Goal: Communication & Community: Participate in discussion

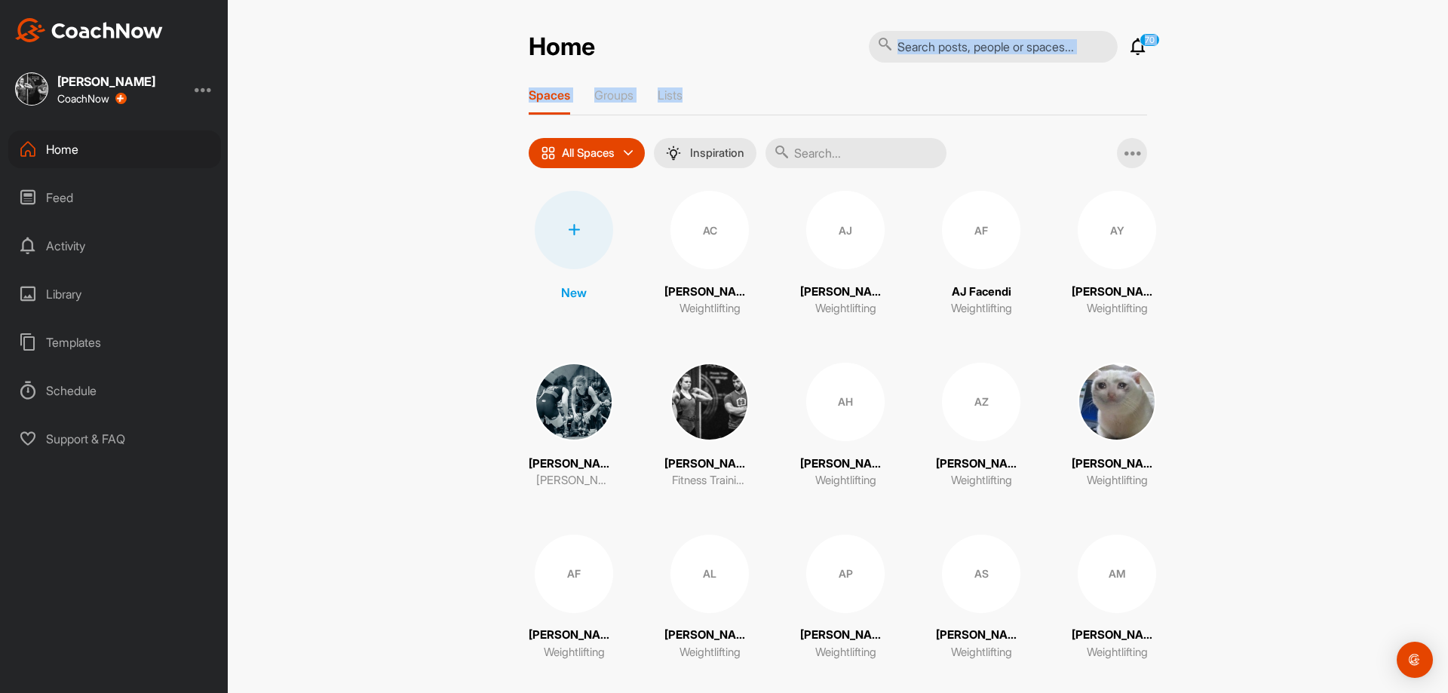
click at [809, 148] on input "text" at bounding box center [855, 153] width 181 height 30
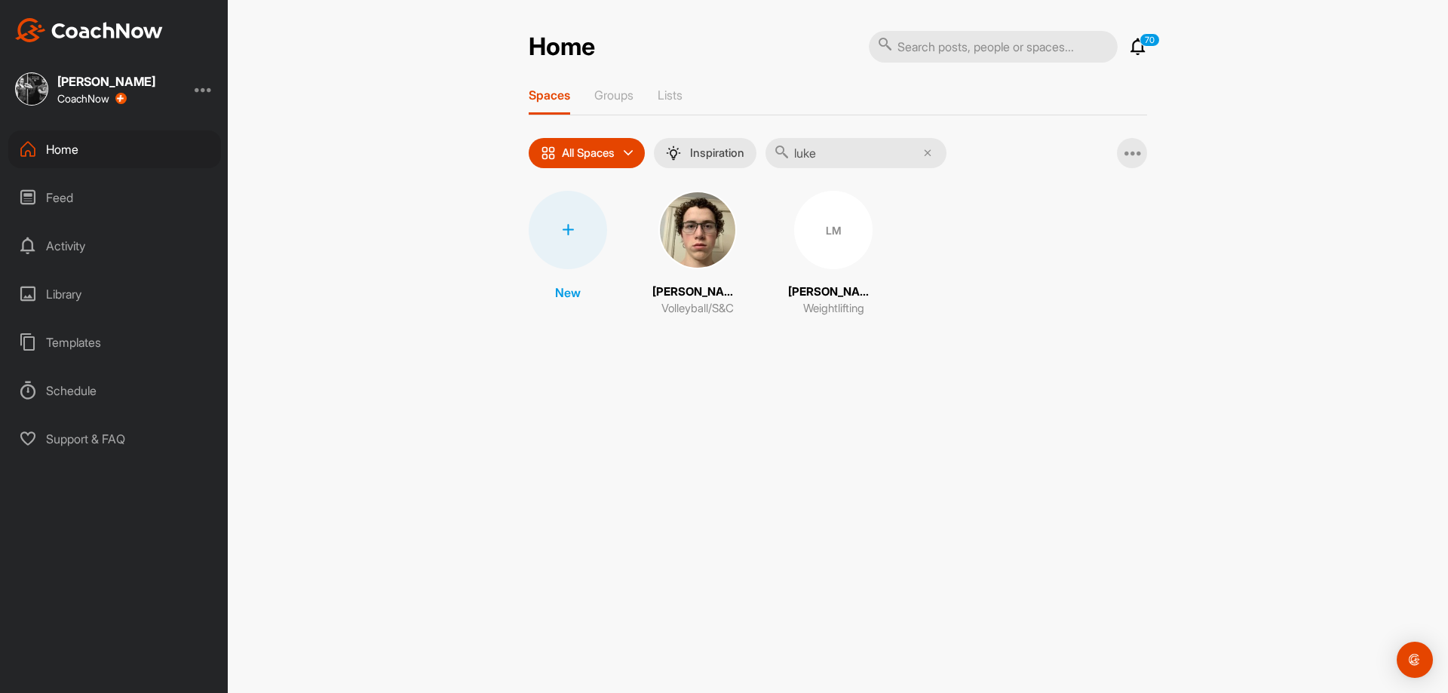
type input "luke"
click at [822, 219] on div "LM" at bounding box center [833, 230] width 78 height 78
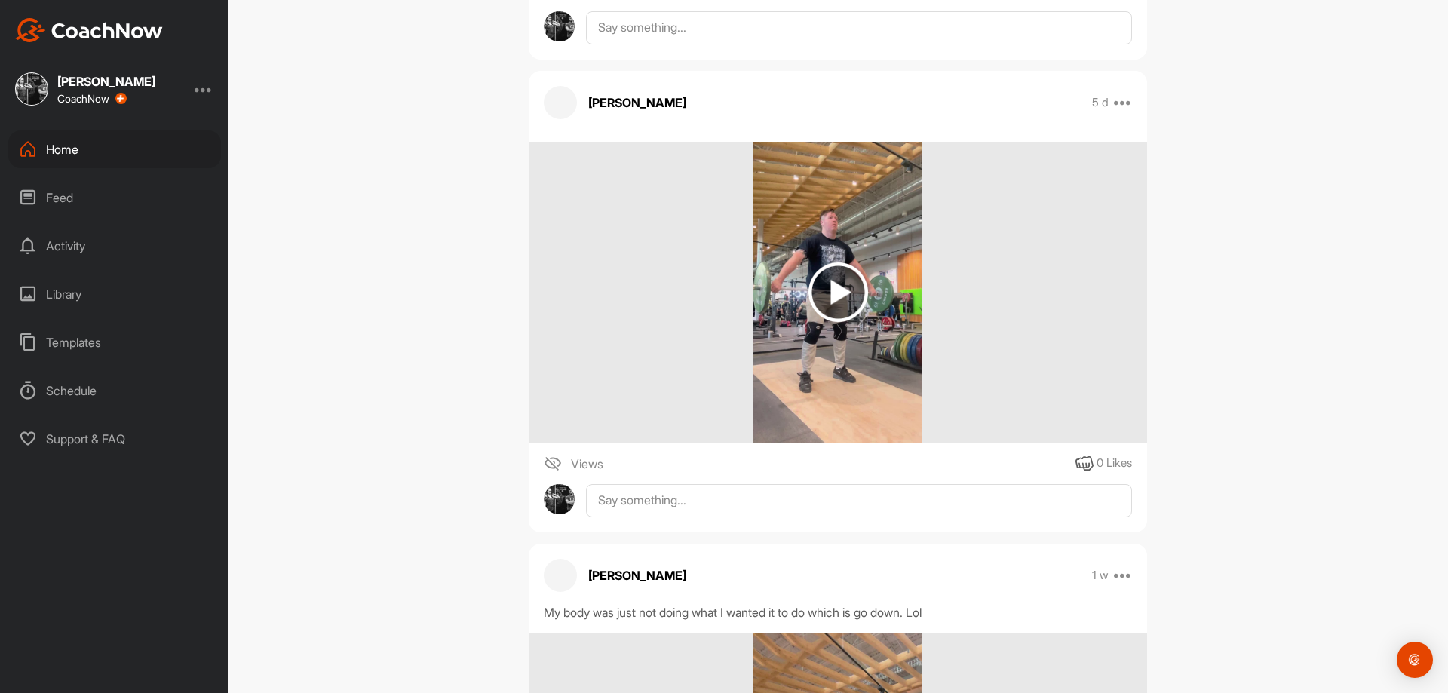
scroll to position [6334, 0]
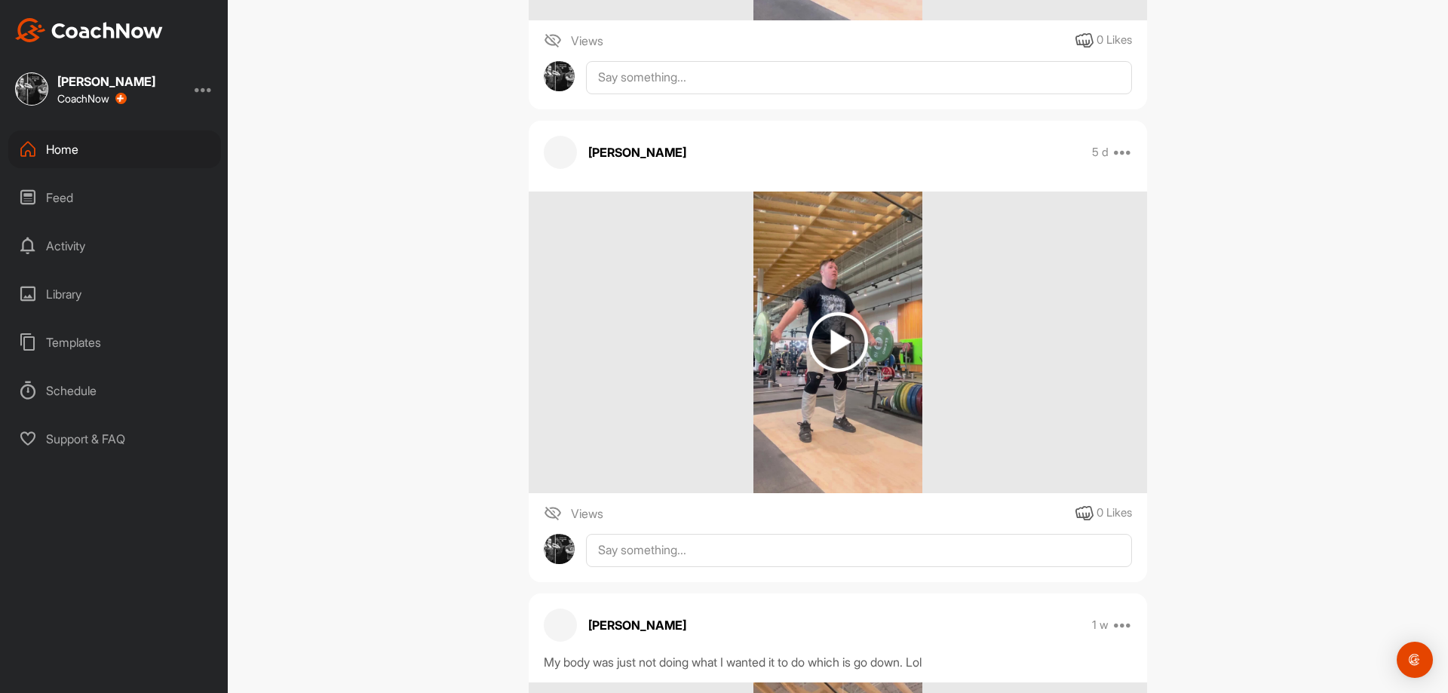
click at [821, 307] on img at bounding box center [838, 343] width 170 height 302
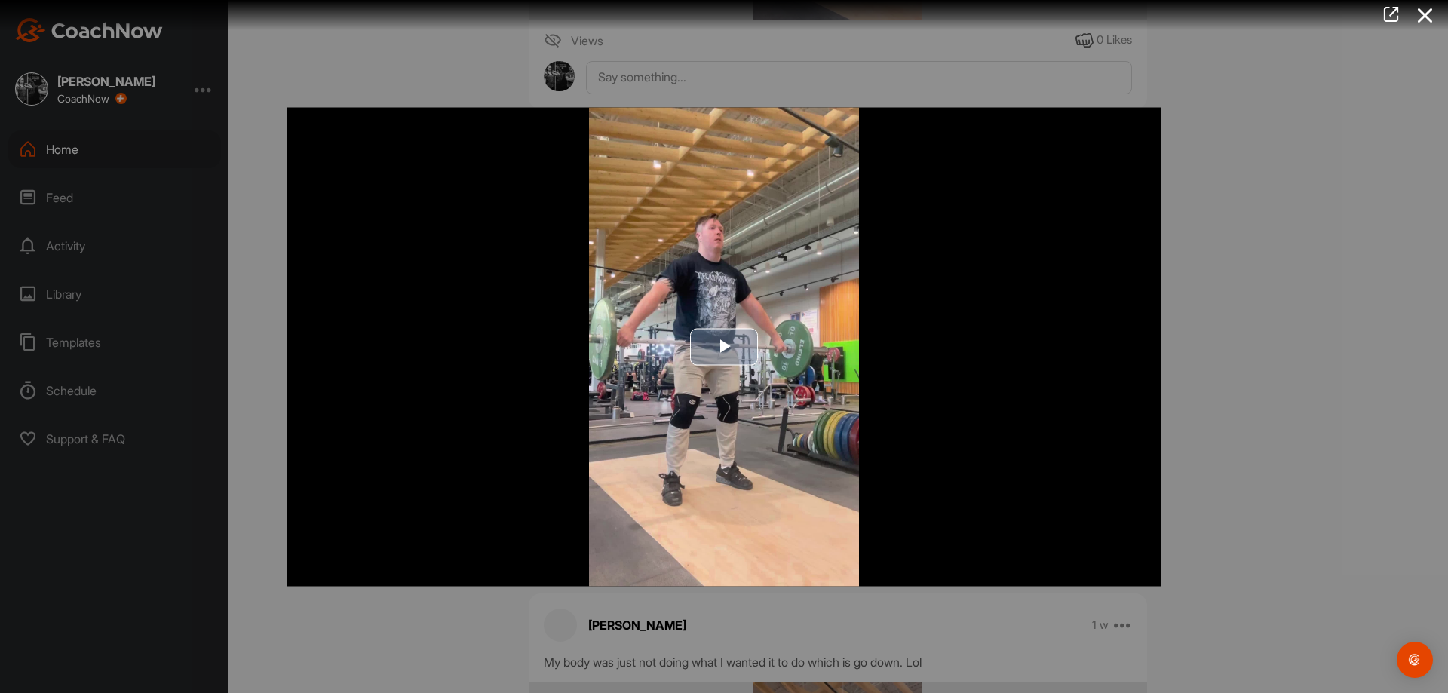
click at [724, 347] on span "Video Player" at bounding box center [724, 347] width 0 height 0
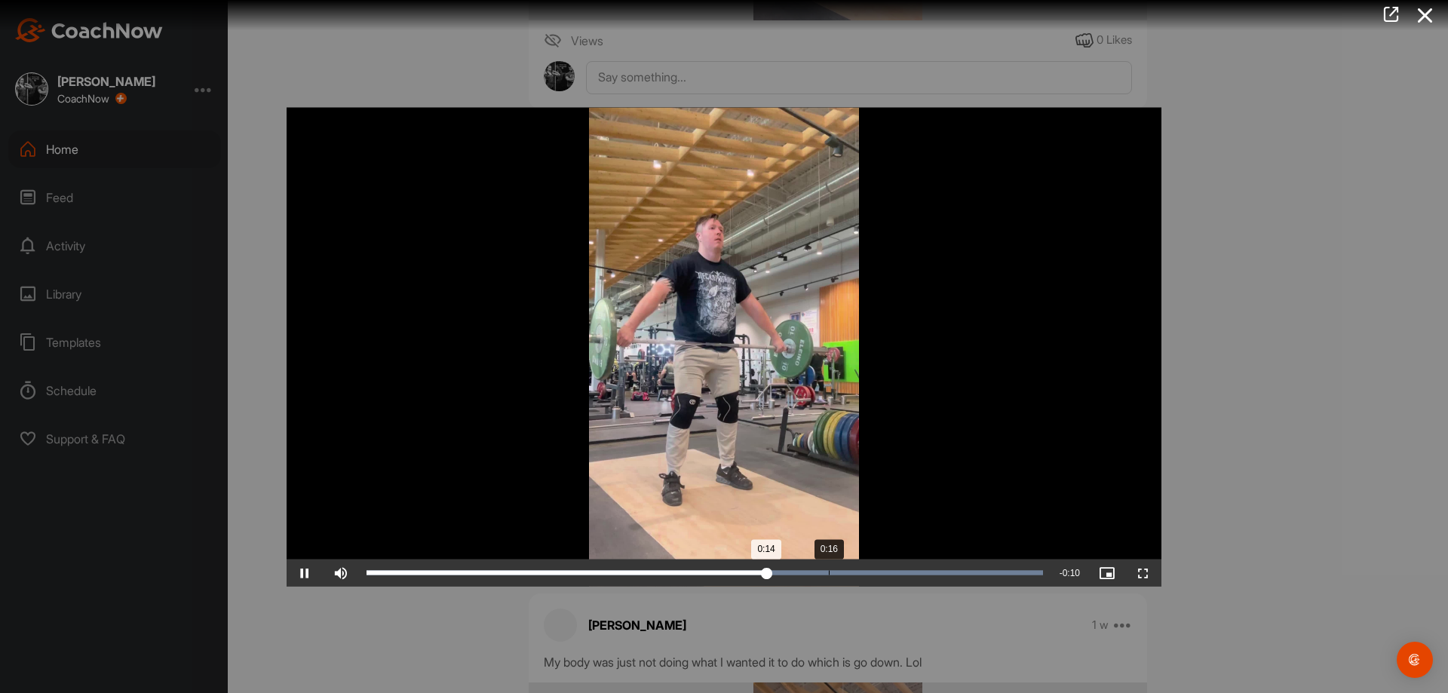
click at [830, 573] on div "Loaded : 100.00% 0:16 0:14" at bounding box center [704, 572] width 676 height 5
click at [955, 573] on div "0:21" at bounding box center [955, 572] width 1 height 5
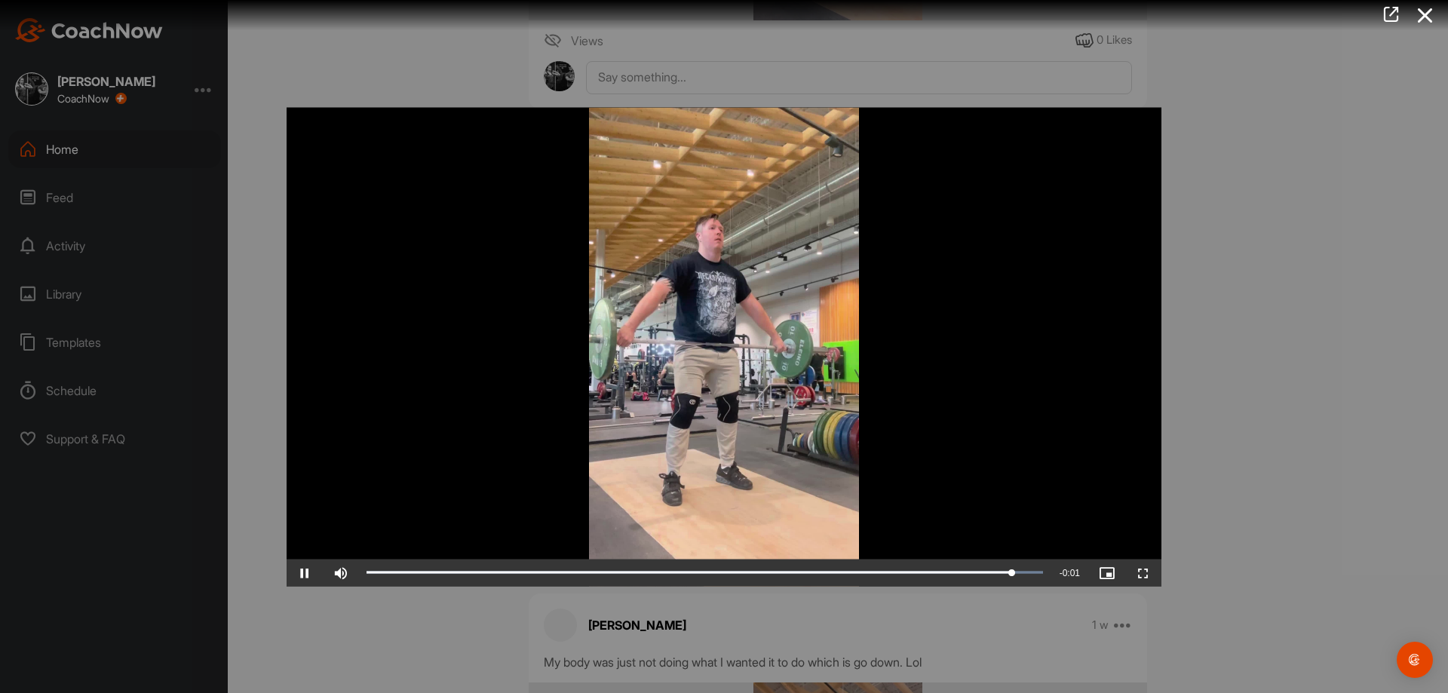
click at [1229, 520] on div at bounding box center [724, 346] width 1448 height 693
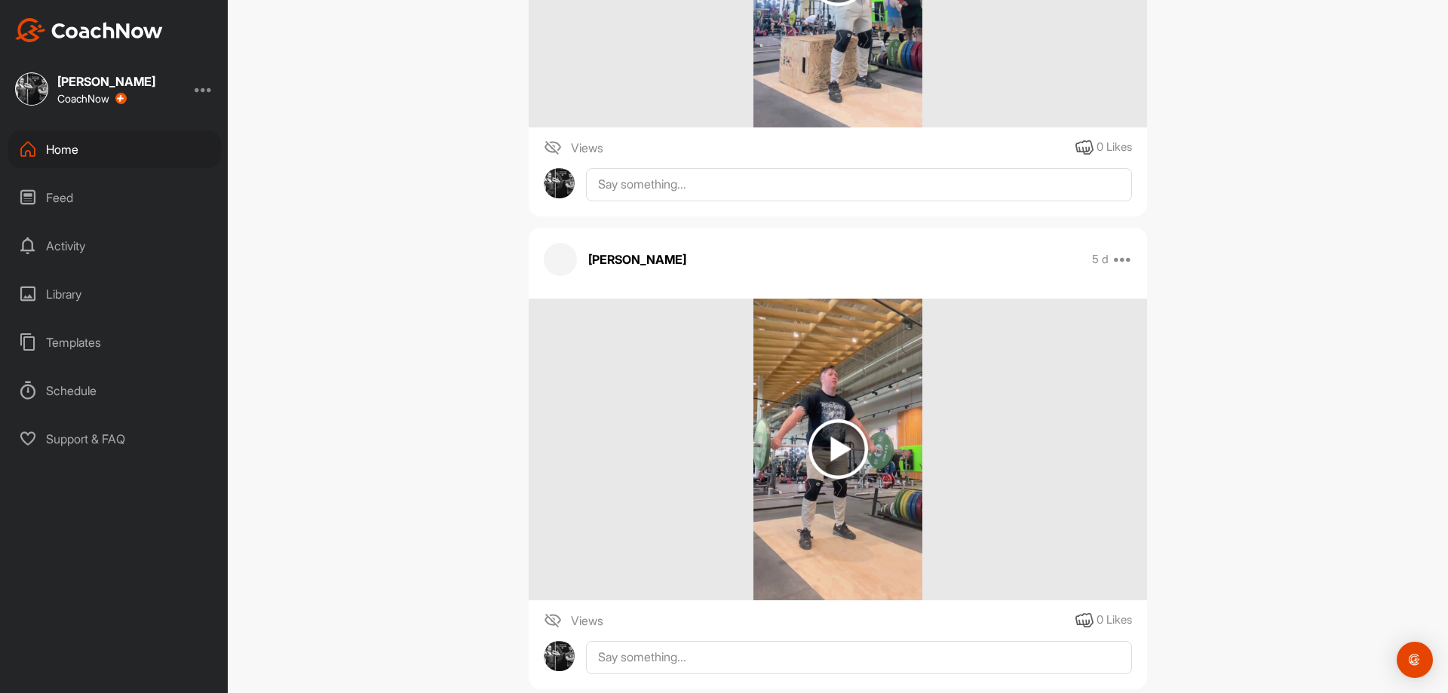
scroll to position [6258, 0]
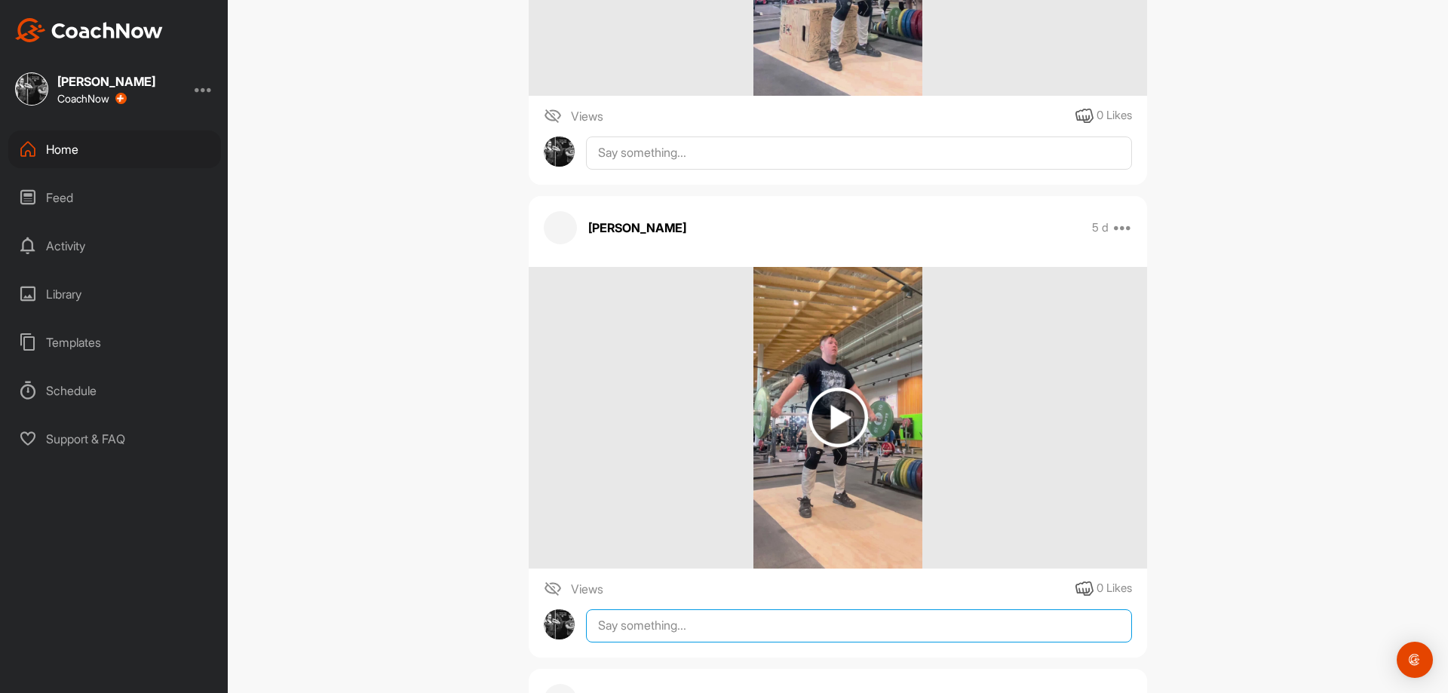
click at [887, 635] on textarea at bounding box center [859, 625] width 546 height 33
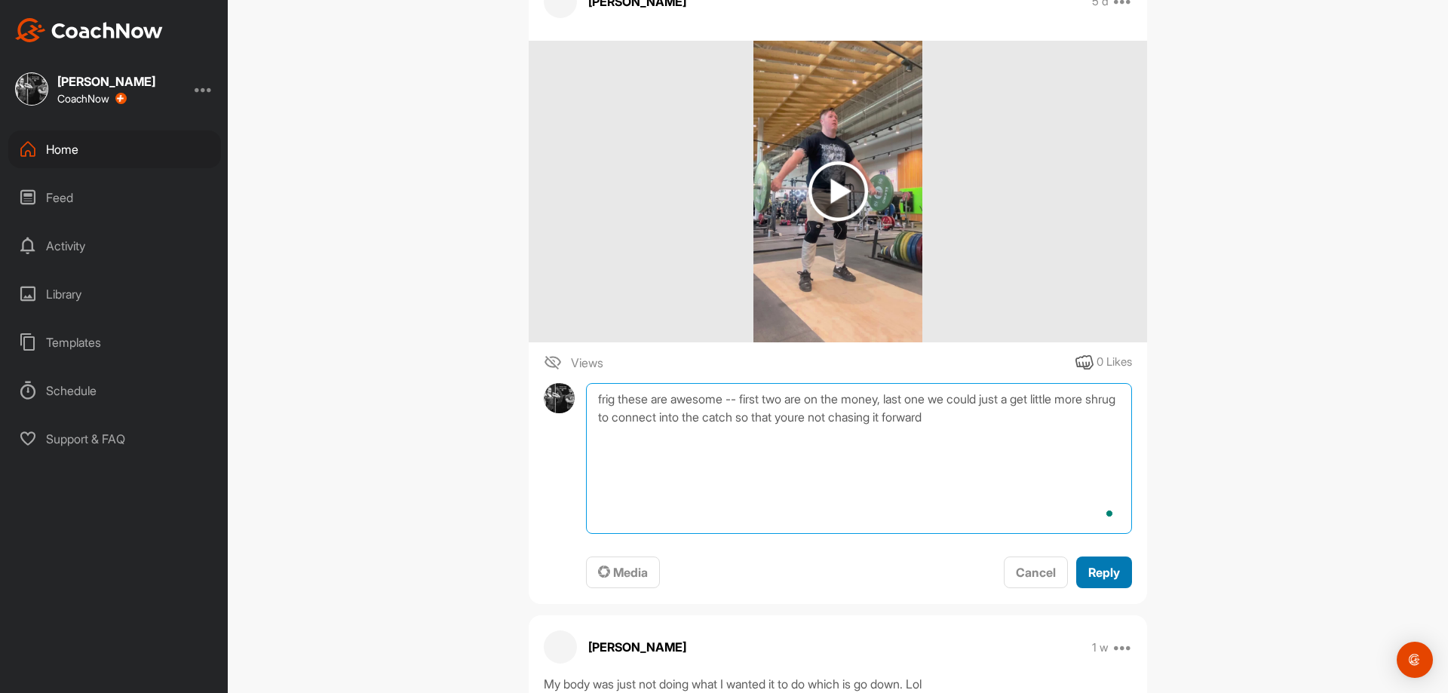
type textarea "frig these are awesome -- first two are on the money, last one we could just a …"
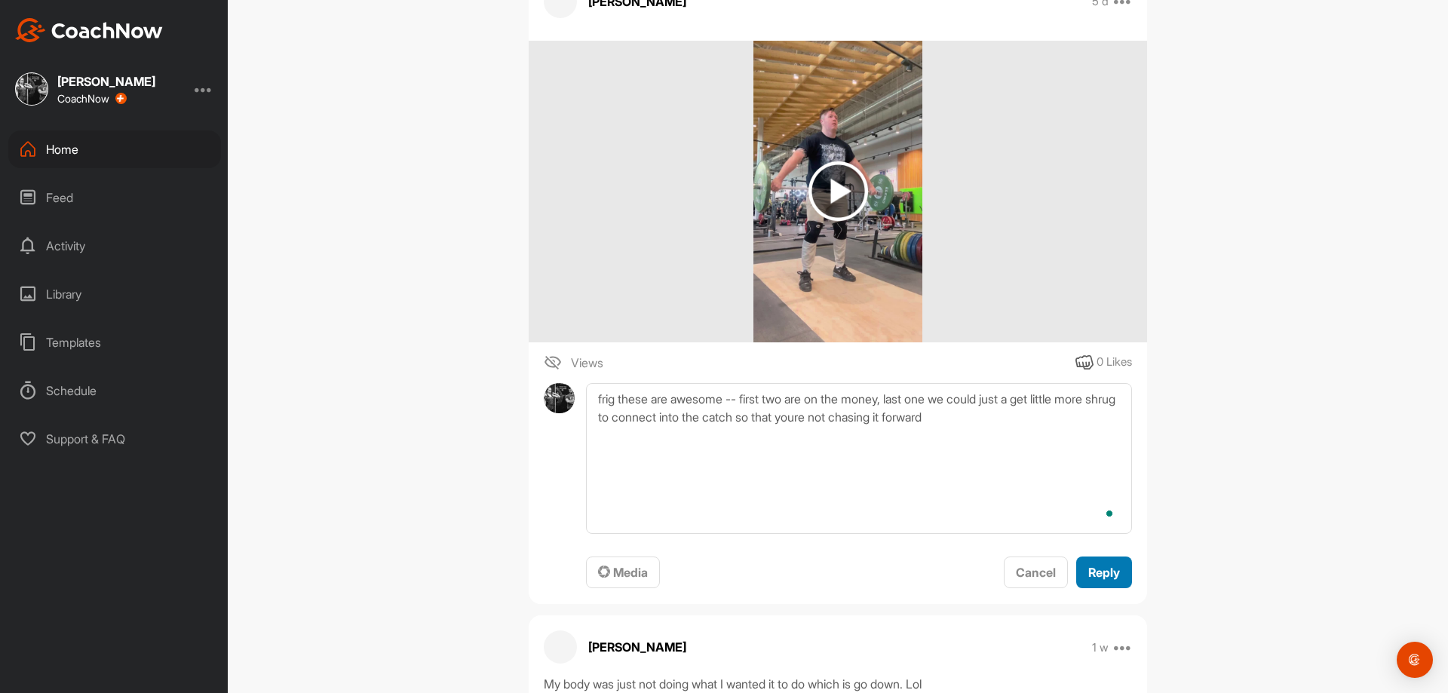
click at [1088, 575] on span "Reply" at bounding box center [1104, 572] width 32 height 15
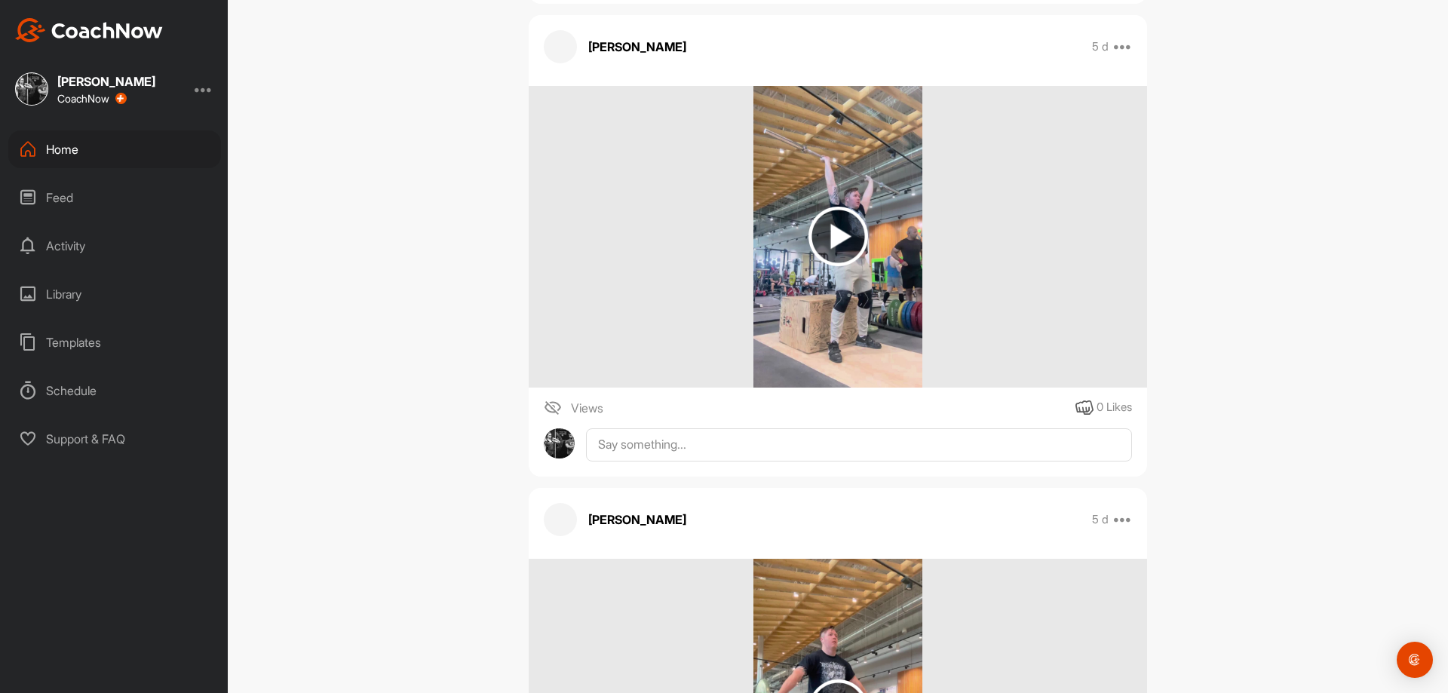
scroll to position [5957, 0]
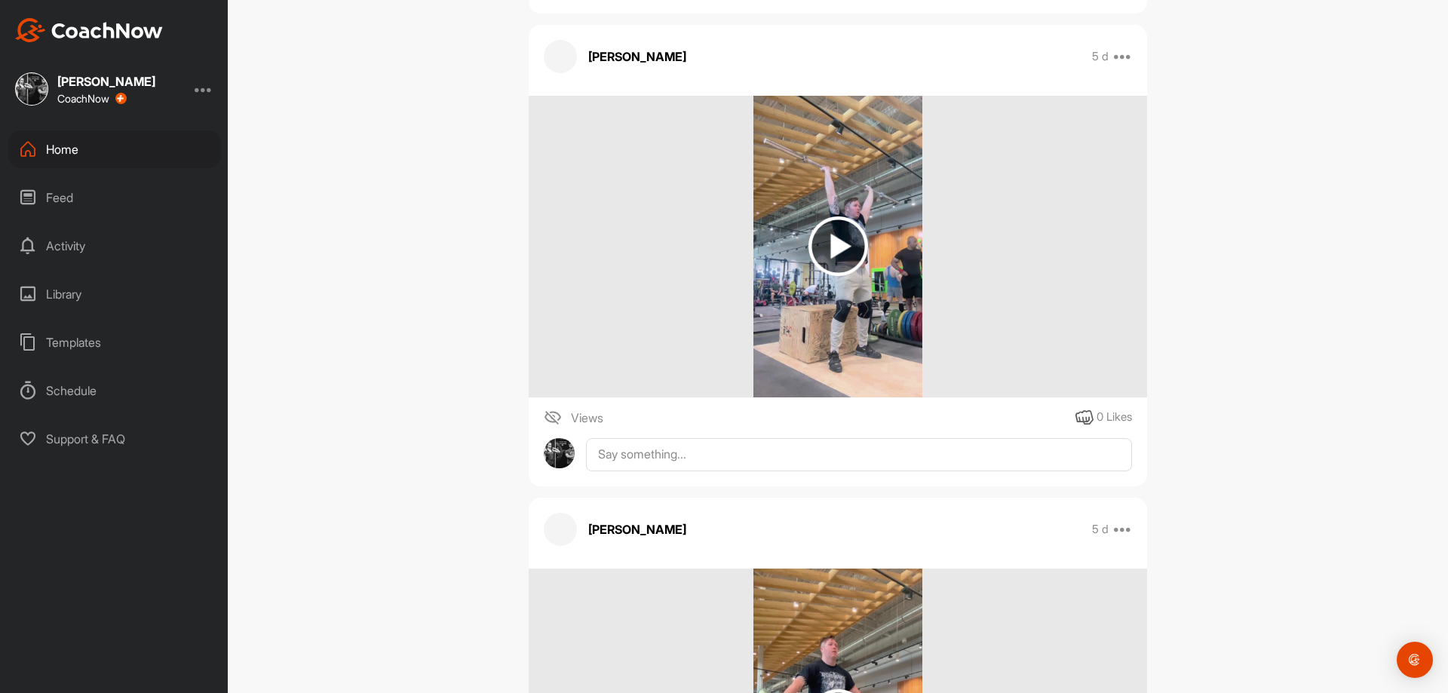
click at [871, 339] on img at bounding box center [838, 247] width 170 height 302
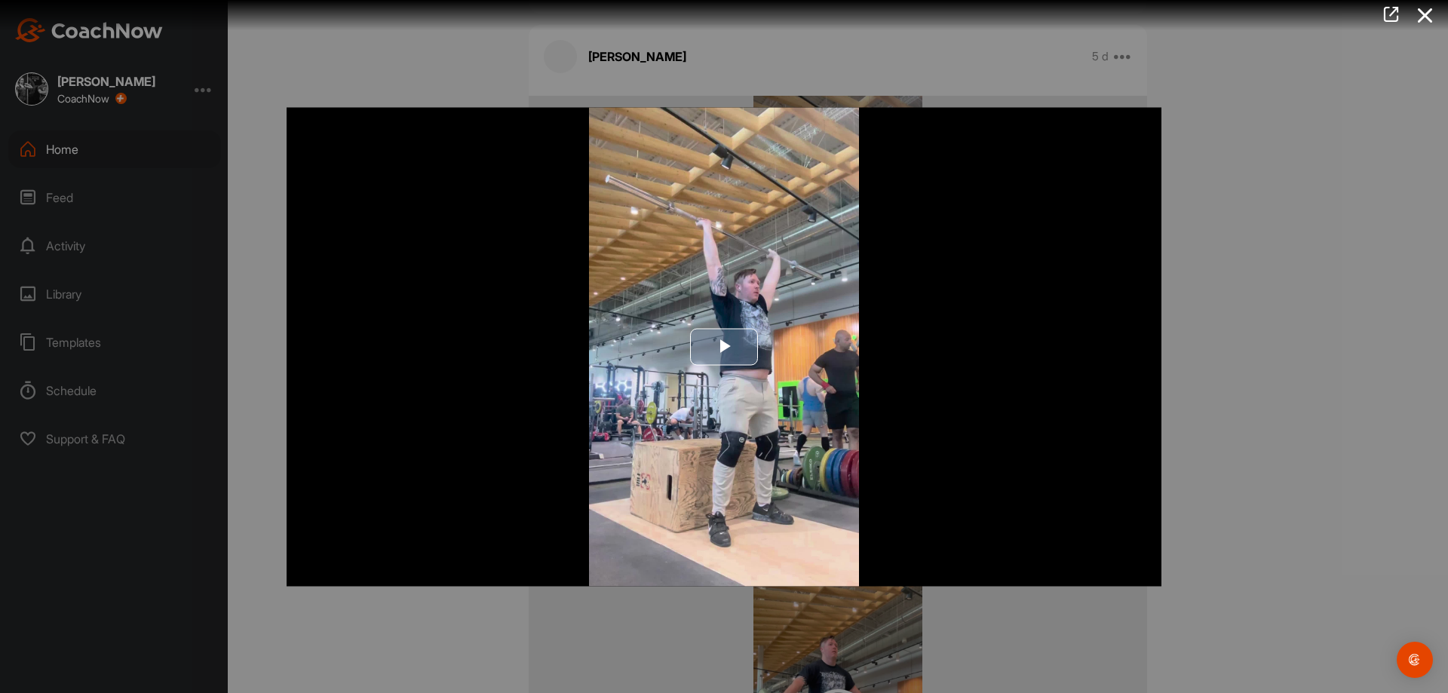
click at [724, 347] on span "Video Player" at bounding box center [724, 347] width 0 height 0
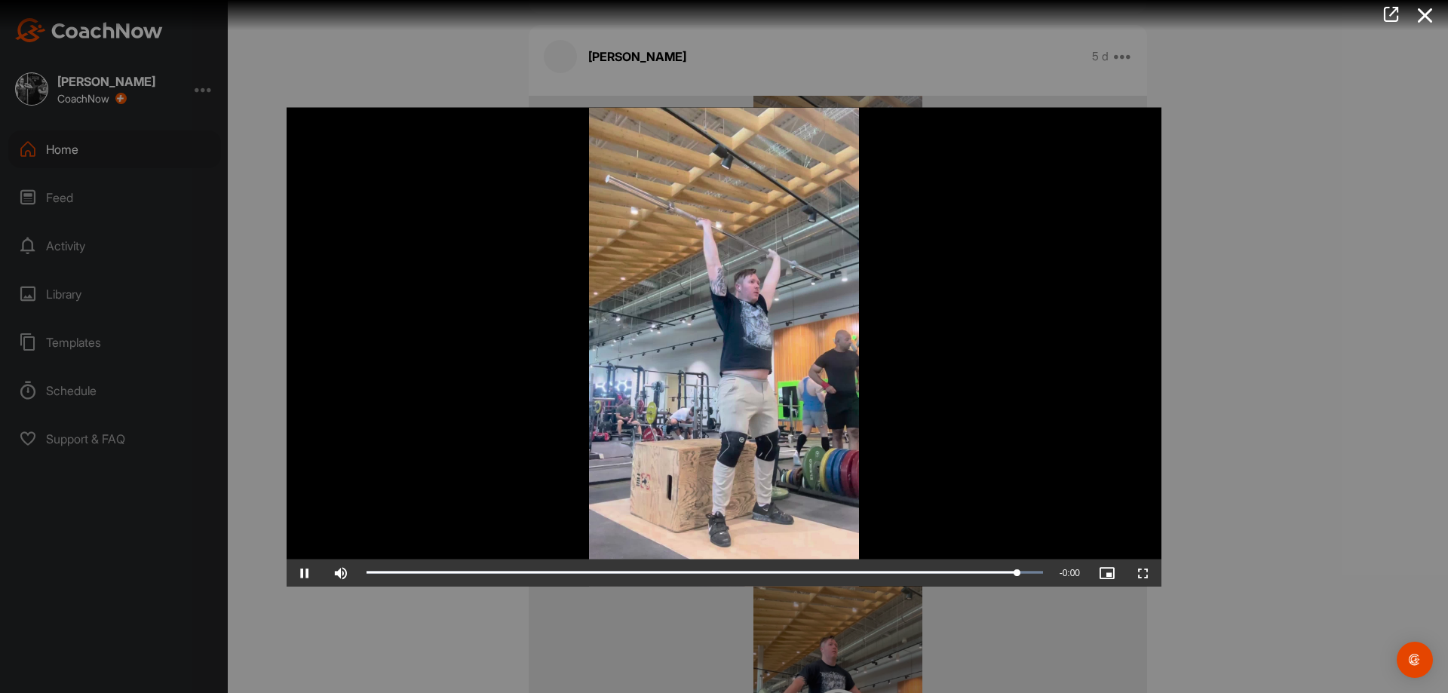
click at [1243, 531] on div at bounding box center [724, 346] width 1448 height 693
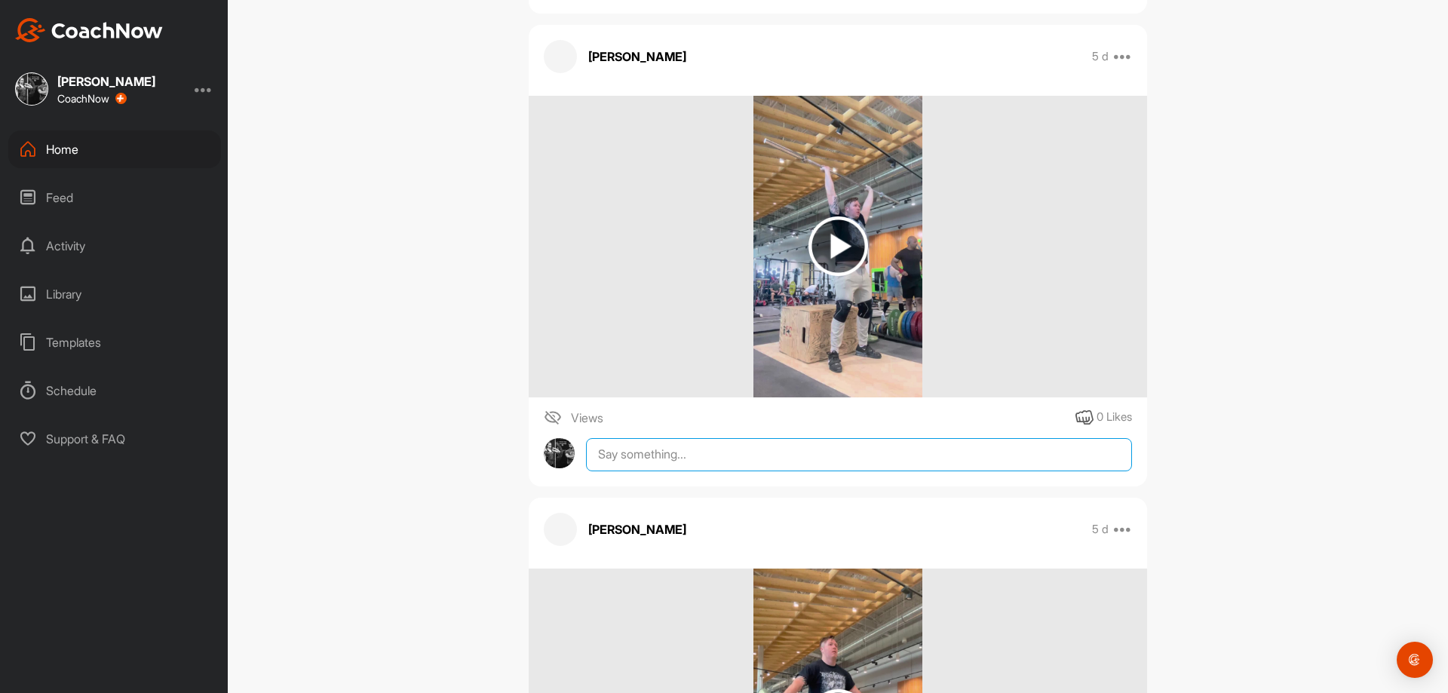
click at [849, 458] on textarea at bounding box center [859, 454] width 546 height 33
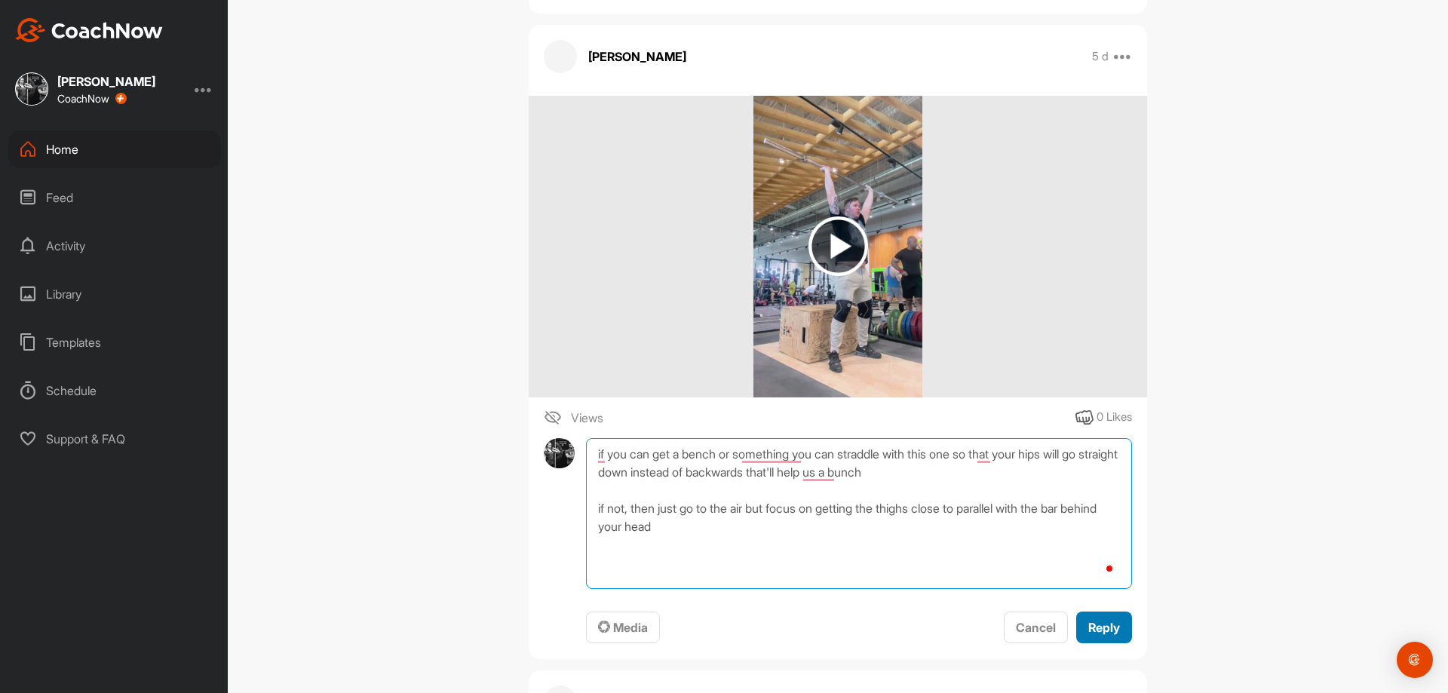
type textarea "if you can get a bench or something you can straddle with this one so that your…"
click at [1088, 632] on span "Reply" at bounding box center [1104, 627] width 32 height 15
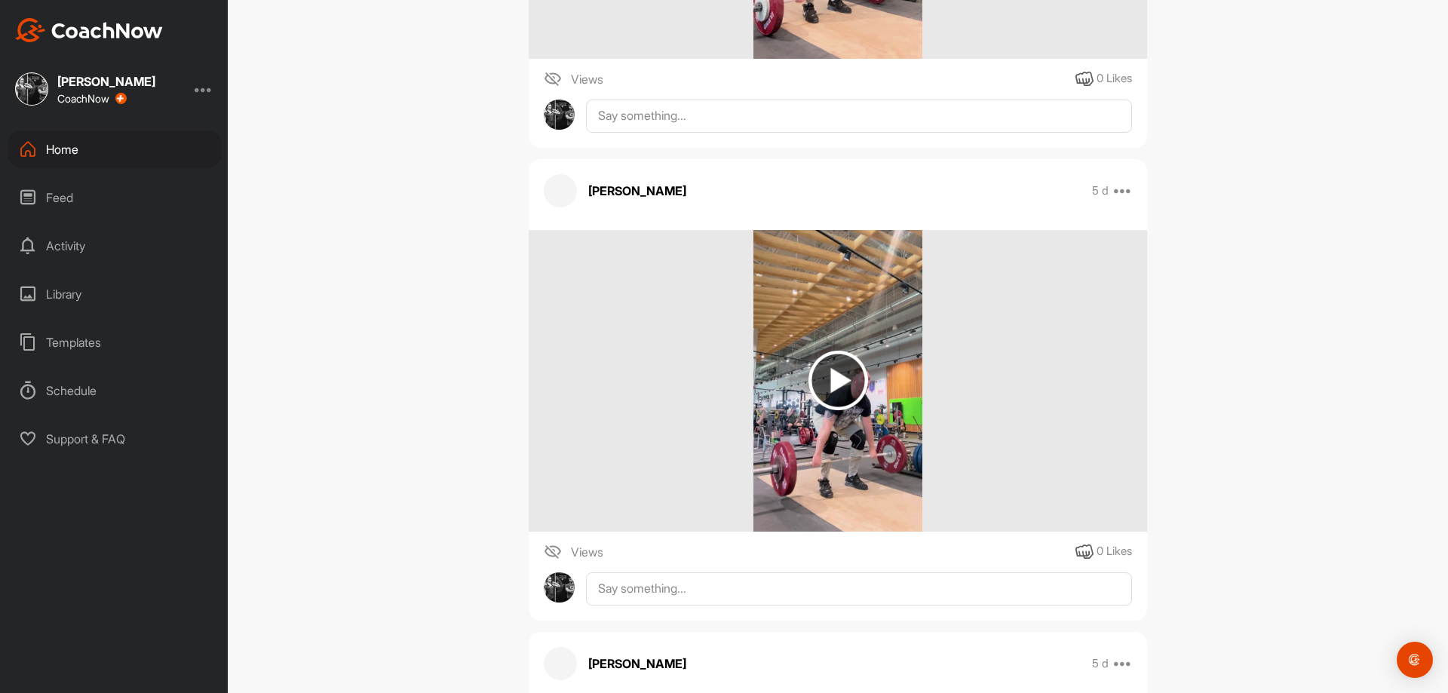
scroll to position [5353, 0]
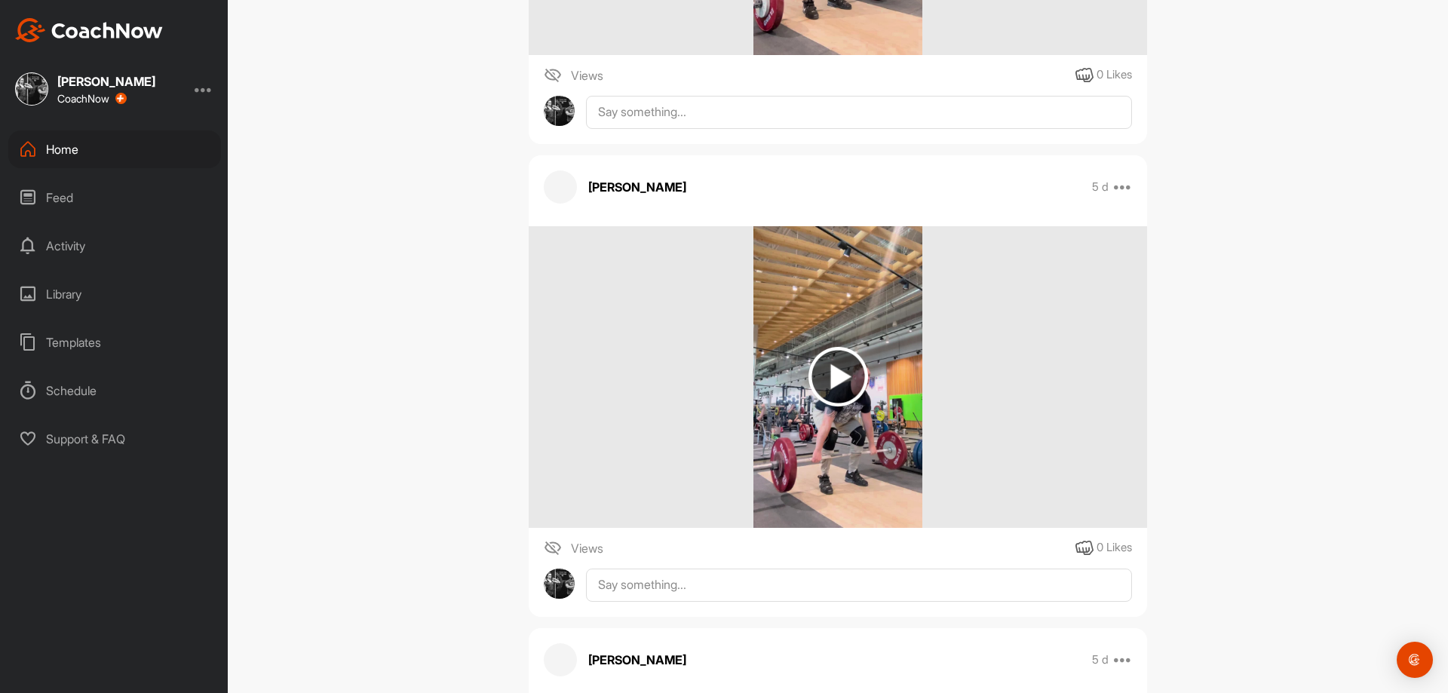
click at [933, 434] on div at bounding box center [838, 377] width 618 height 302
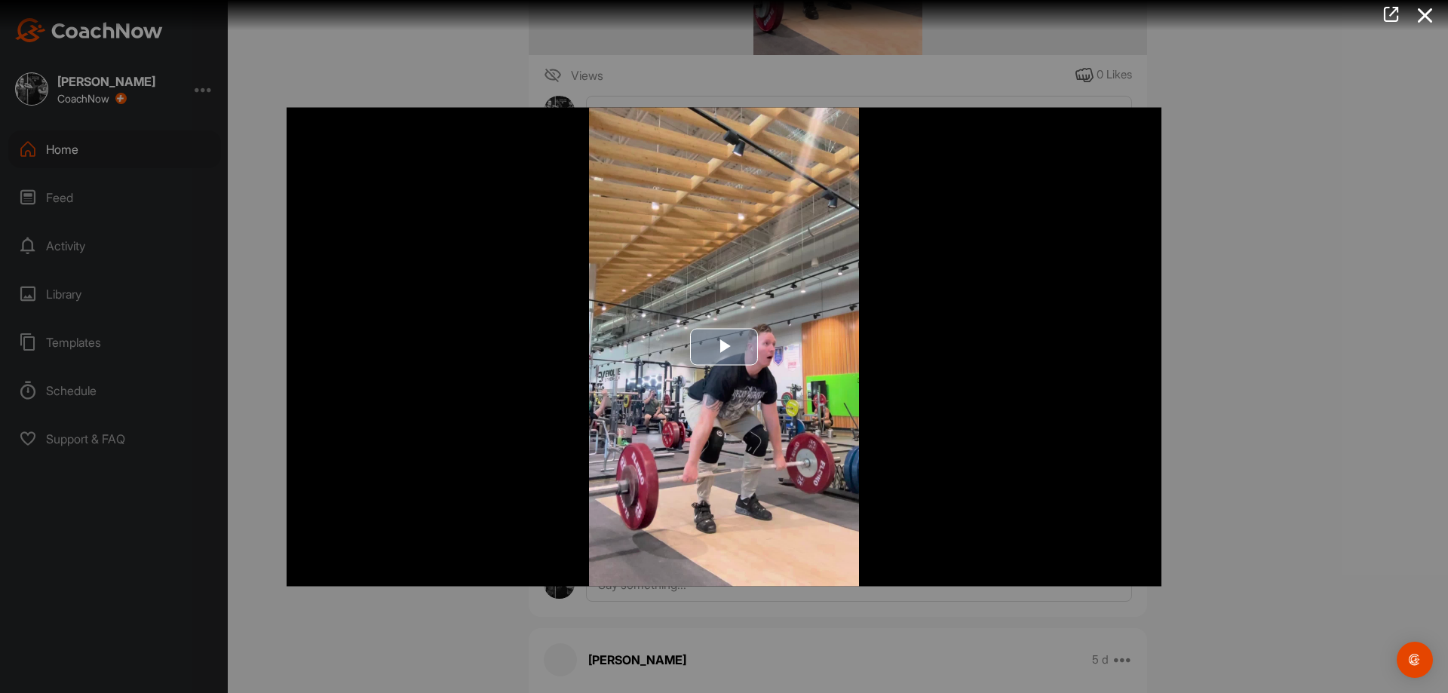
click at [759, 409] on img "Video Player" at bounding box center [724, 346] width 875 height 479
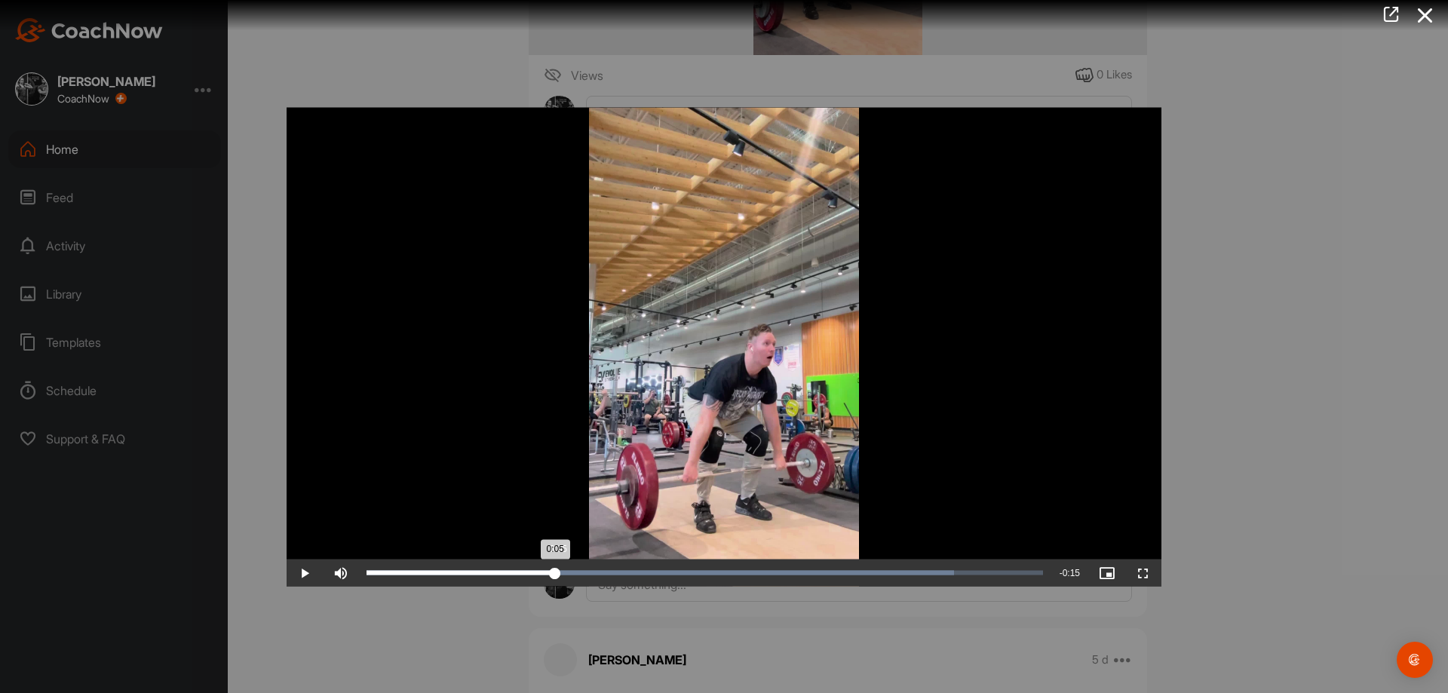
click at [555, 567] on div "Loaded : 86.90% 0:05 0:05" at bounding box center [704, 572] width 691 height 27
click at [636, 567] on div "Loaded : 86.90% 0:07 0:08" at bounding box center [704, 572] width 691 height 27
click at [752, 566] on div "Loaded : 86.90% 0:10 0:08" at bounding box center [704, 572] width 691 height 27
click at [798, 566] on div "Loaded : 86.90% 0:12 0:12" at bounding box center [704, 572] width 691 height 27
click at [889, 573] on div "Progress Bar" at bounding box center [659, 572] width 587 height 5
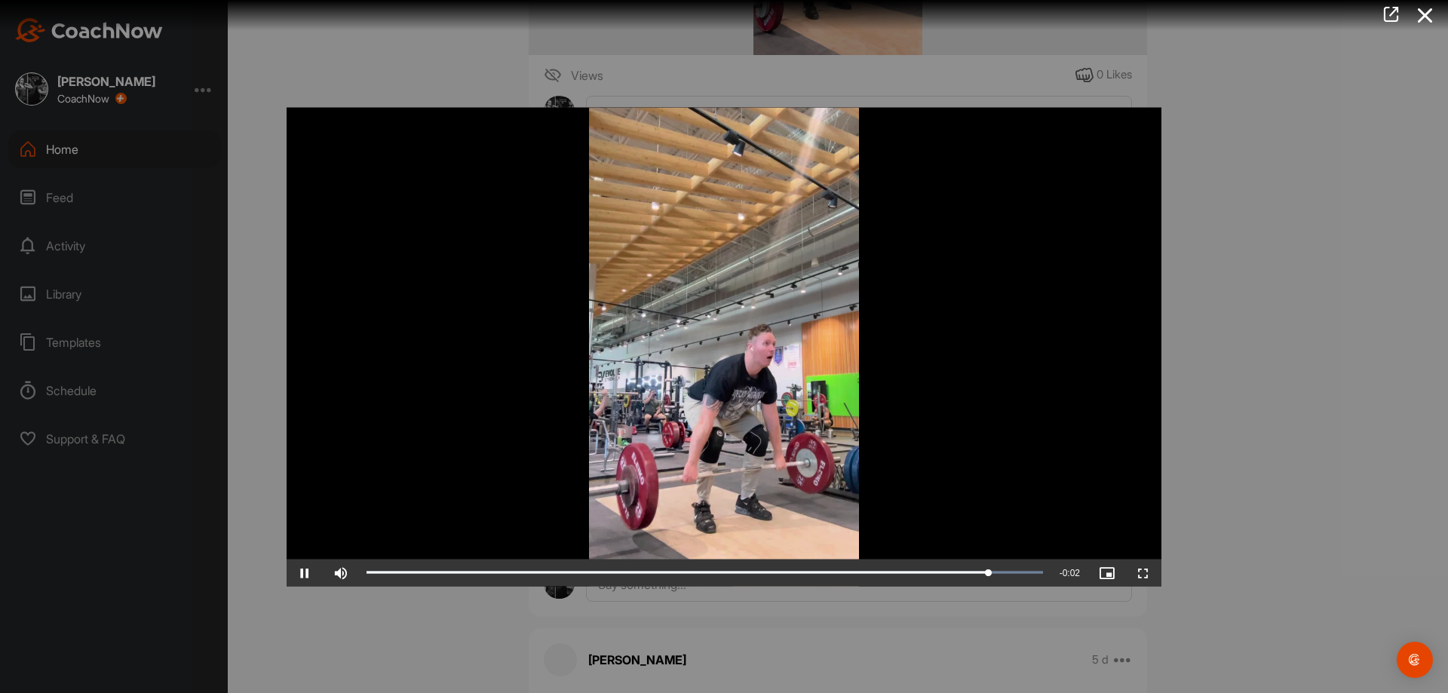
click at [1236, 510] on div at bounding box center [724, 346] width 1448 height 693
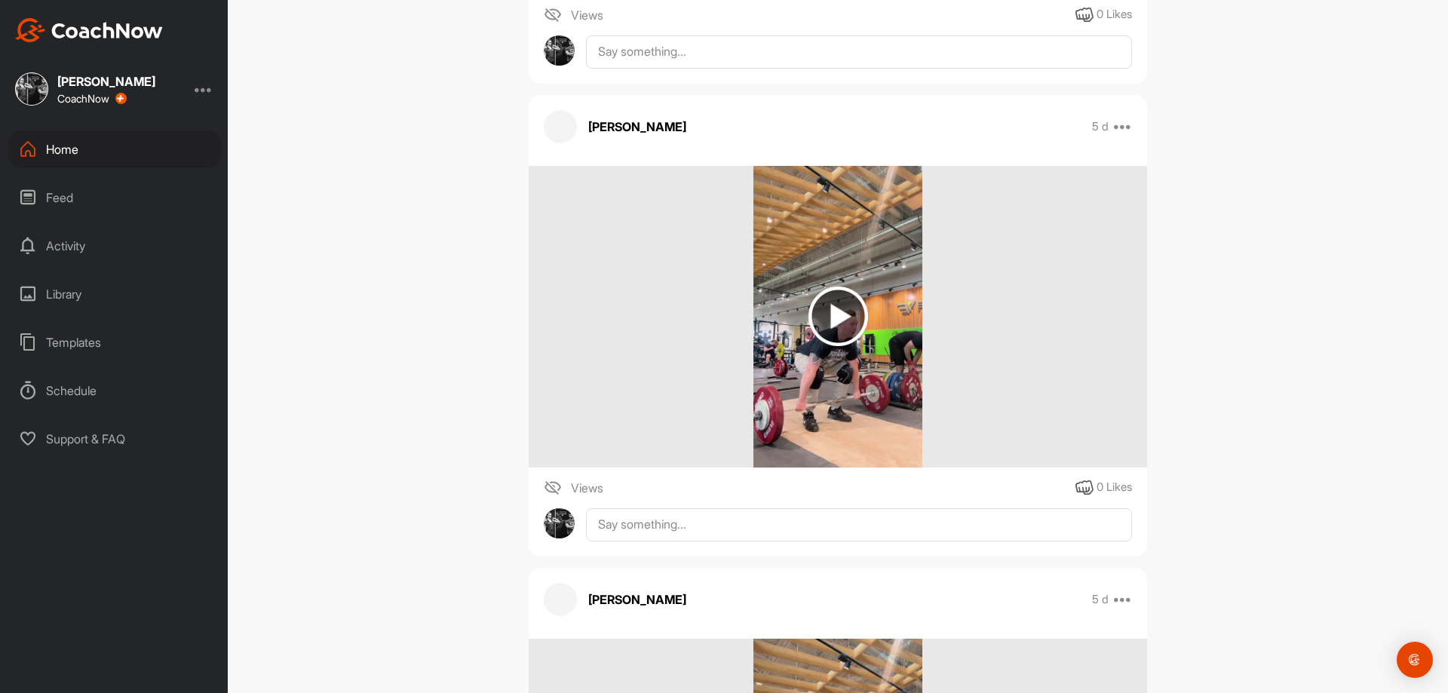
scroll to position [4901, 0]
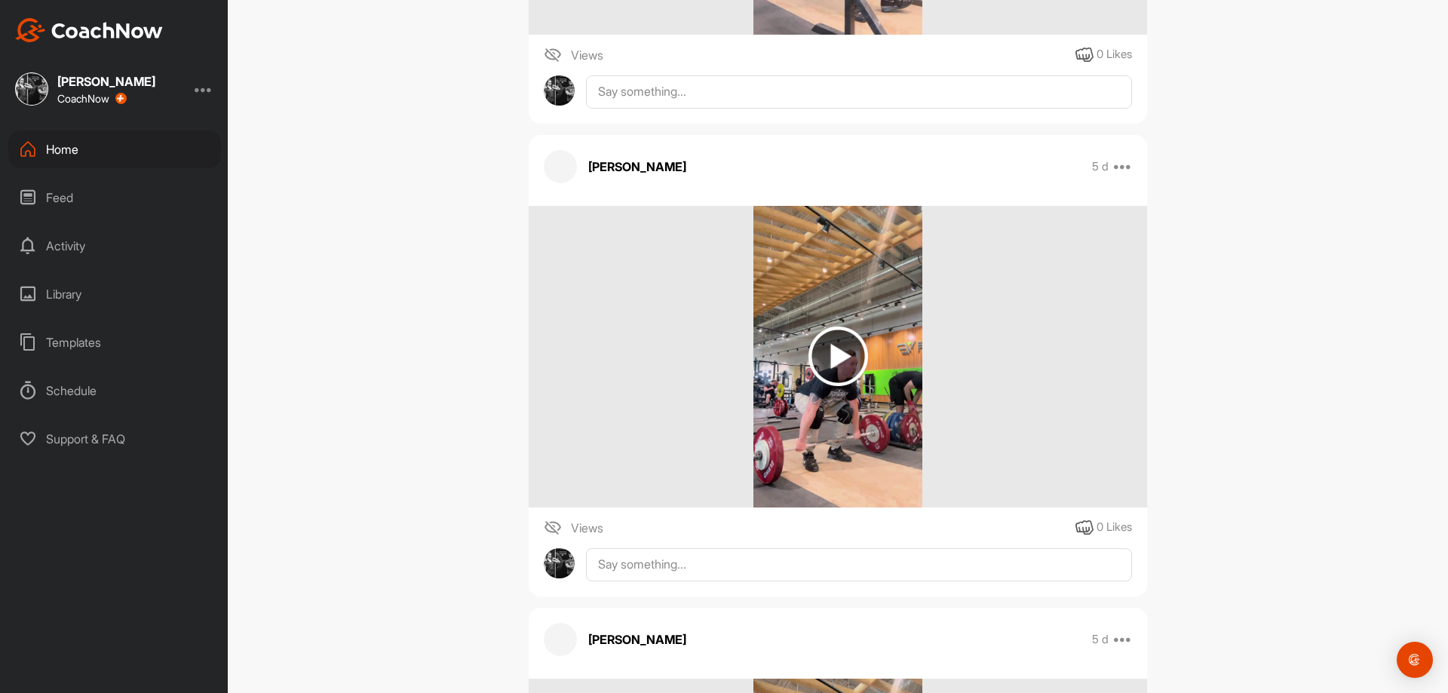
click at [959, 459] on div at bounding box center [838, 357] width 618 height 302
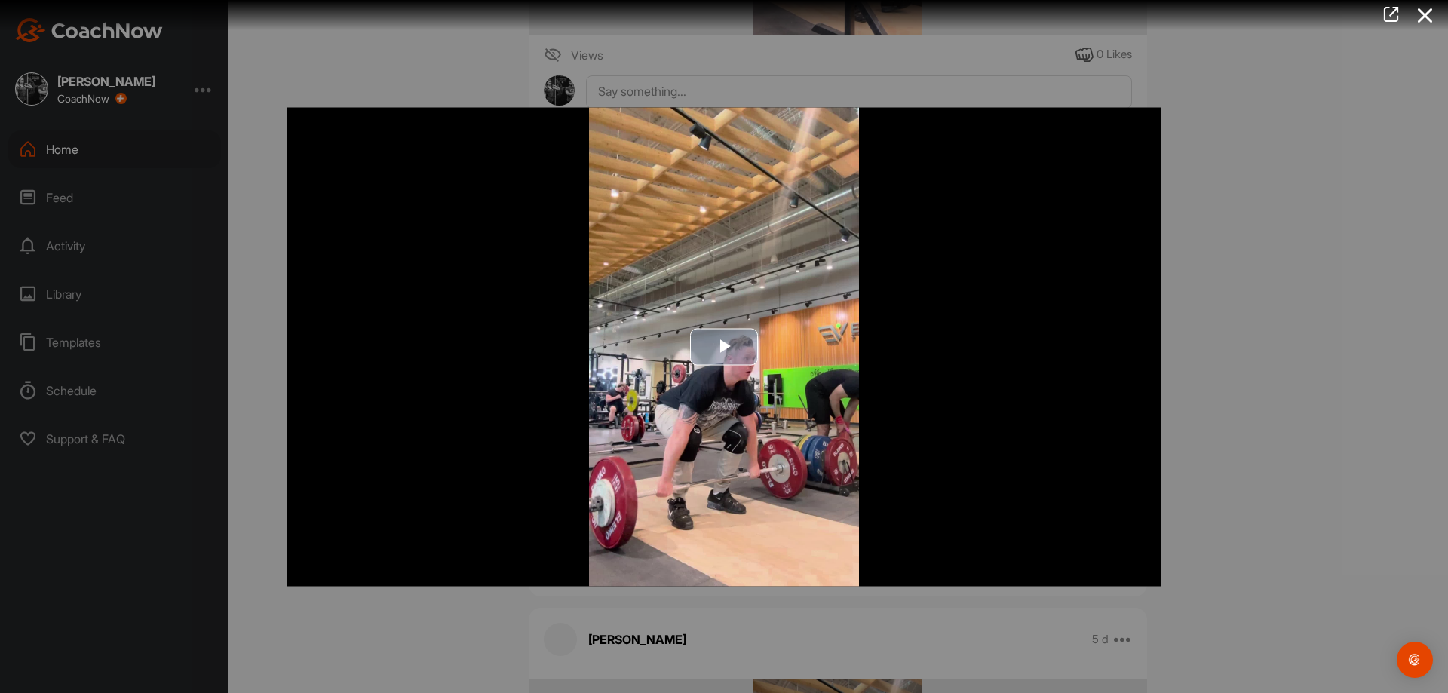
click at [749, 379] on img "Video Player" at bounding box center [724, 346] width 875 height 479
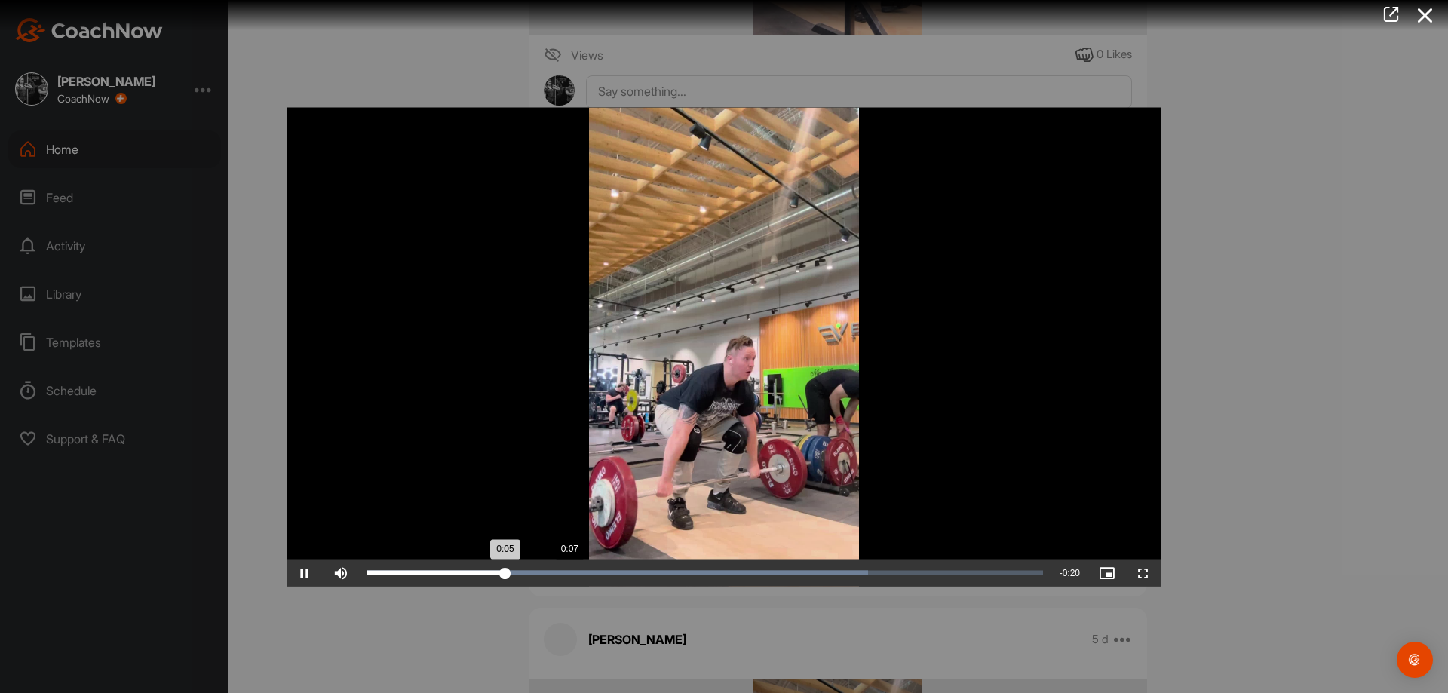
click at [570, 572] on div "Loaded : 74.15% 0:07 0:05" at bounding box center [704, 572] width 676 height 5
click at [664, 574] on div "Loaded : 74.15% 0:11 0:07" at bounding box center [704, 572] width 676 height 5
click at [772, 574] on div "Loaded : 74.15% 0:15 0:15" at bounding box center [704, 572] width 676 height 5
click at [1335, 464] on div at bounding box center [724, 346] width 1448 height 693
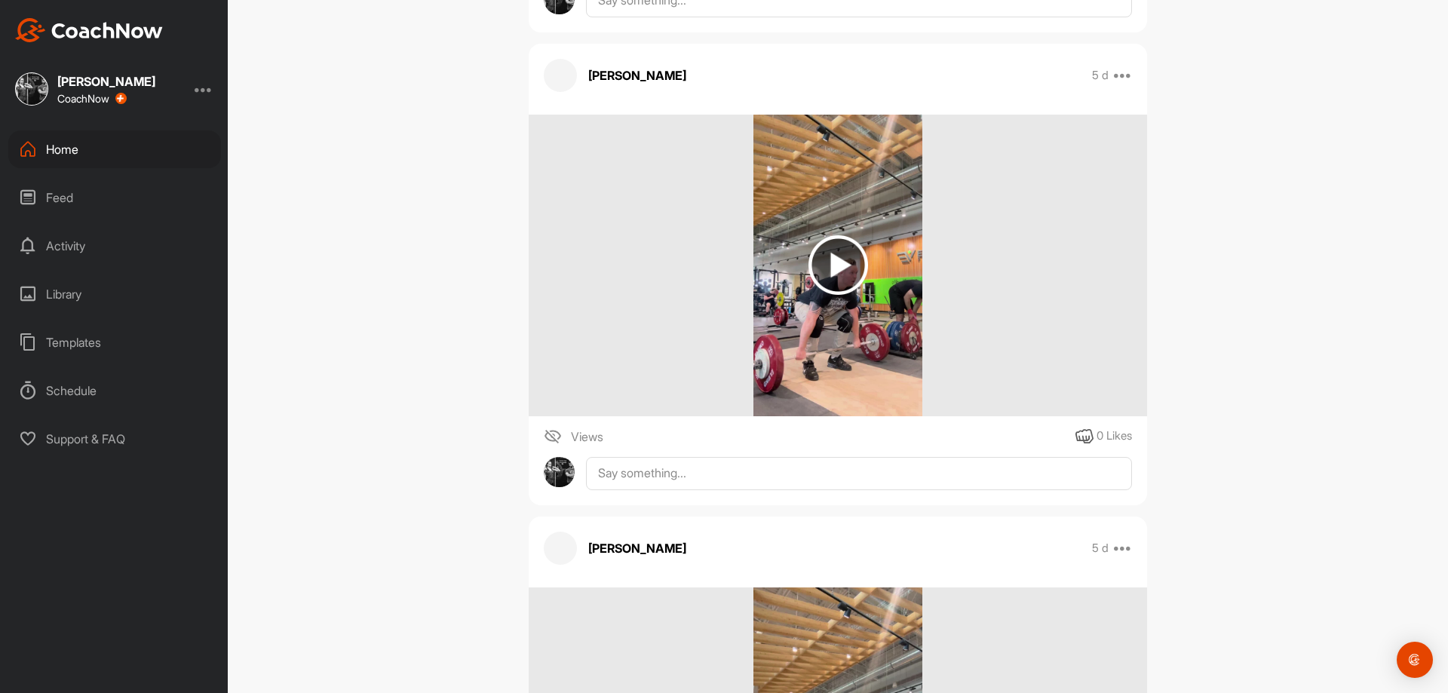
scroll to position [5052, 0]
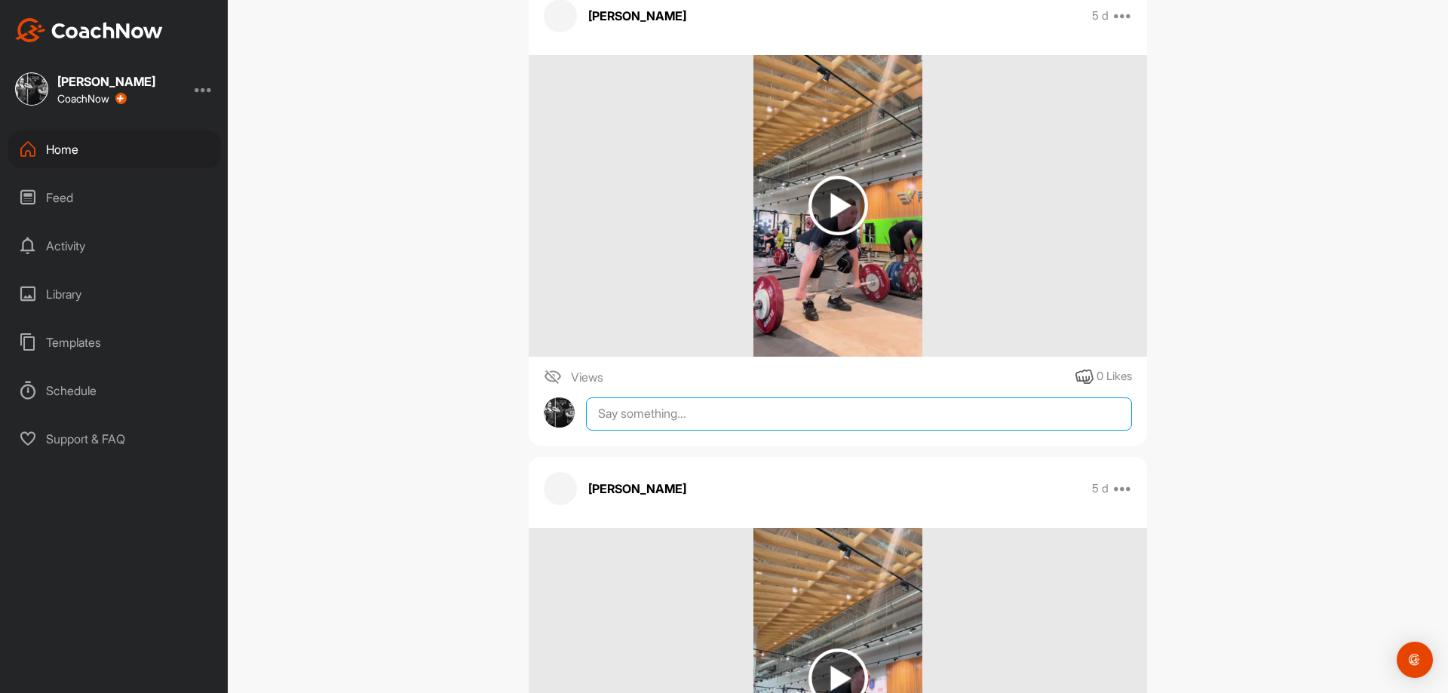
click at [904, 403] on textarea at bounding box center [859, 413] width 546 height 33
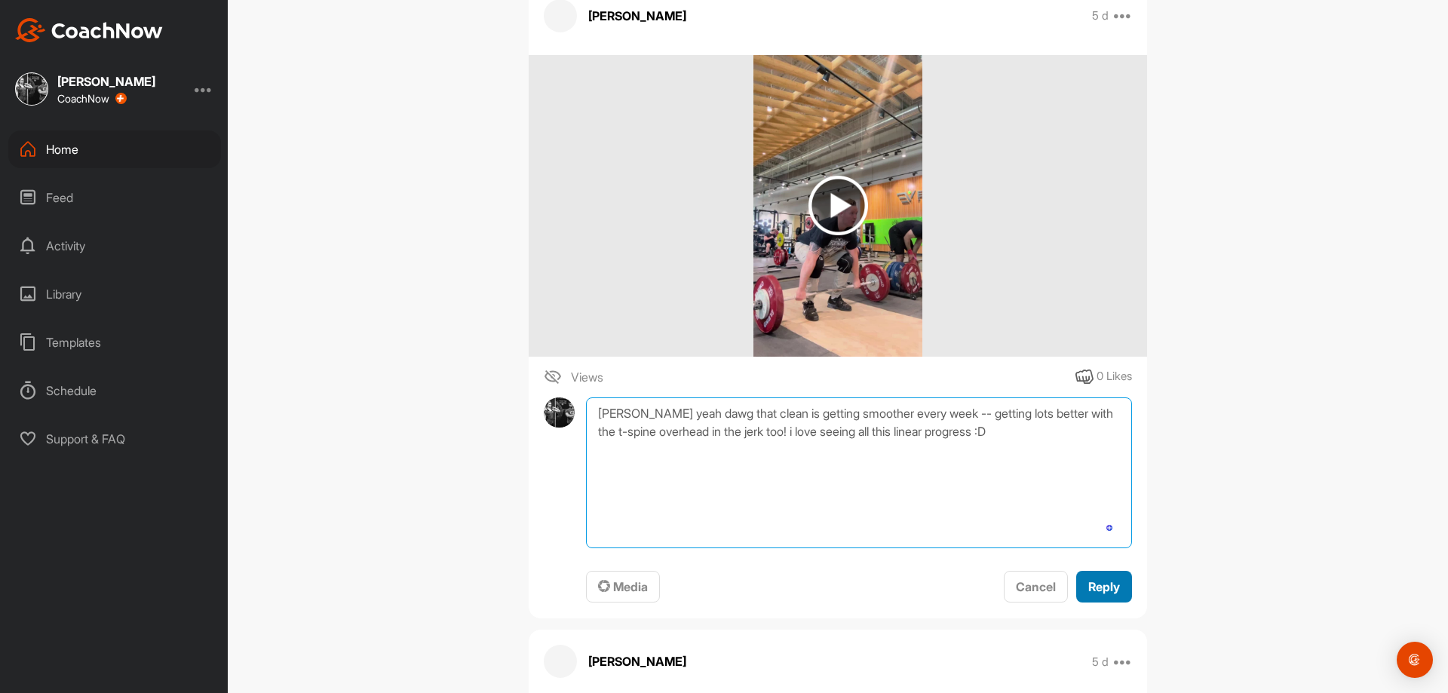
type textarea "[PERSON_NAME] yeah dawg that clean is getting smoother every week -- getting lo…"
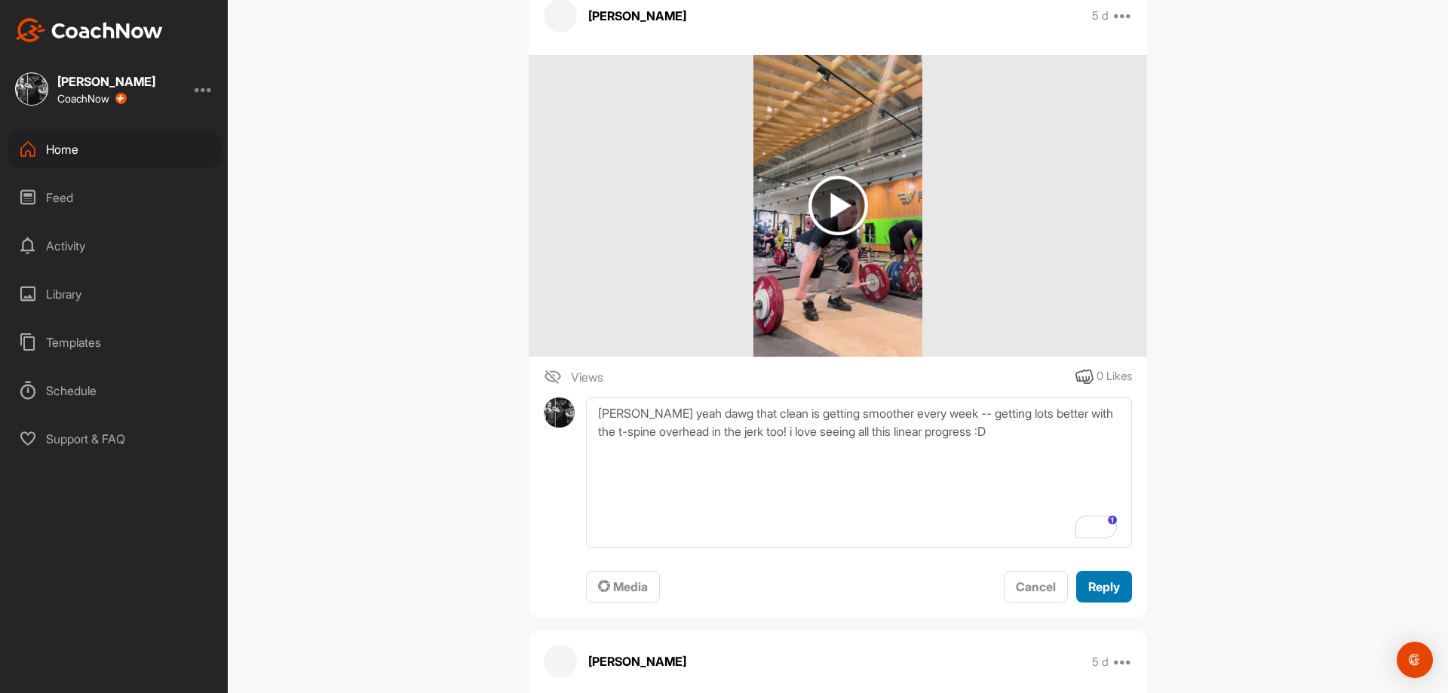
click at [1104, 590] on span "Reply" at bounding box center [1104, 586] width 32 height 15
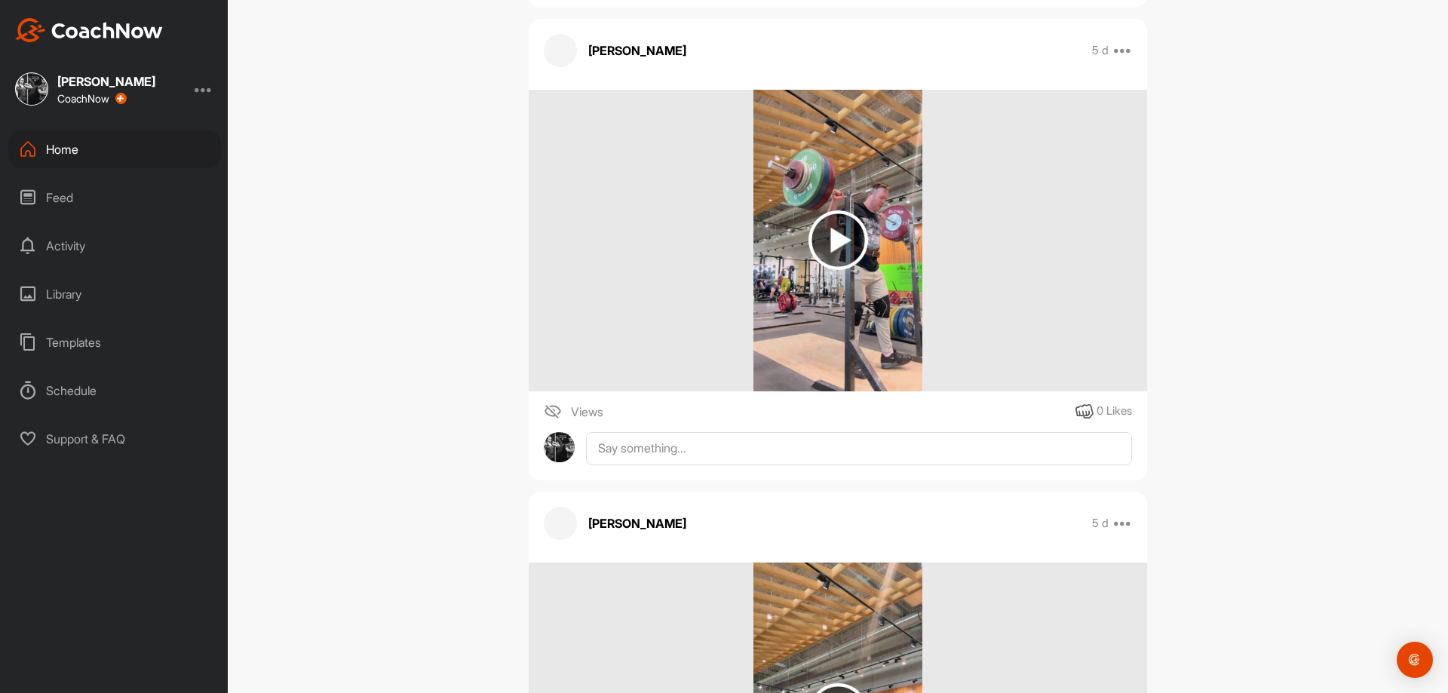
scroll to position [4524, 0]
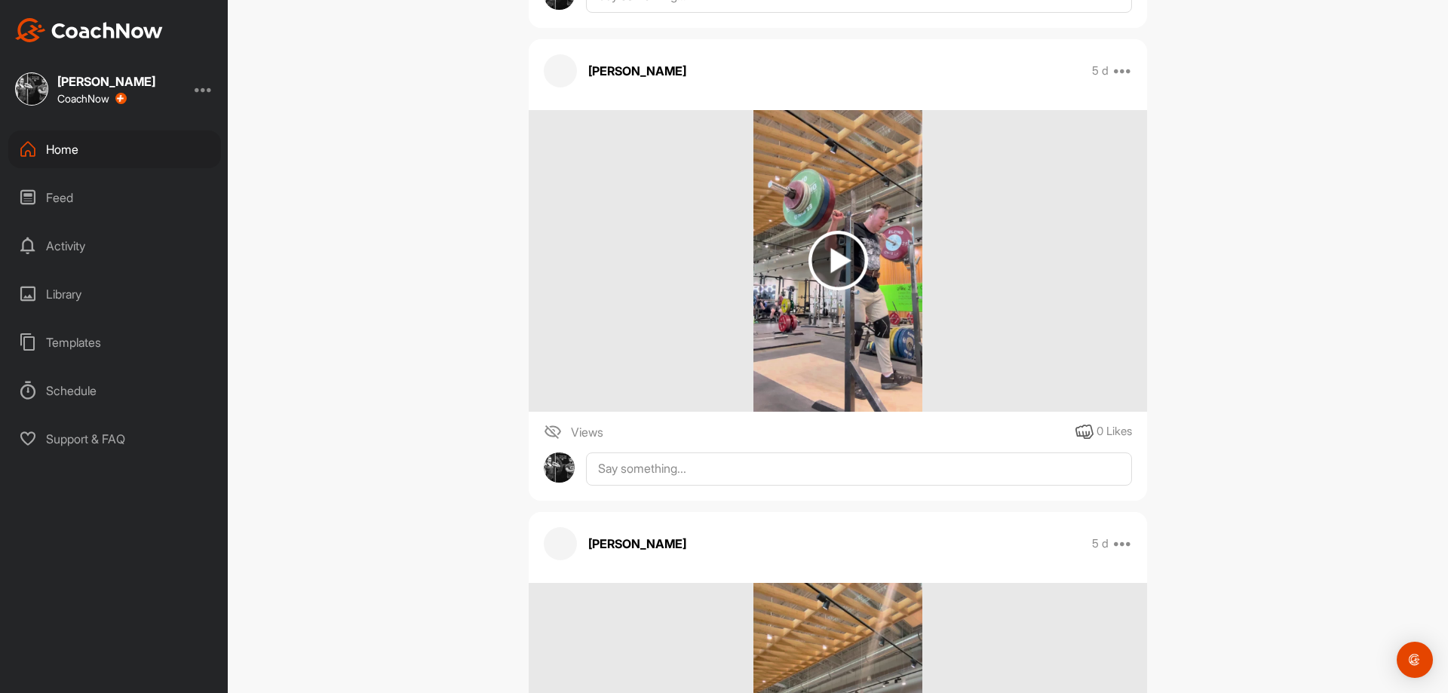
click at [792, 409] on img at bounding box center [838, 261] width 170 height 302
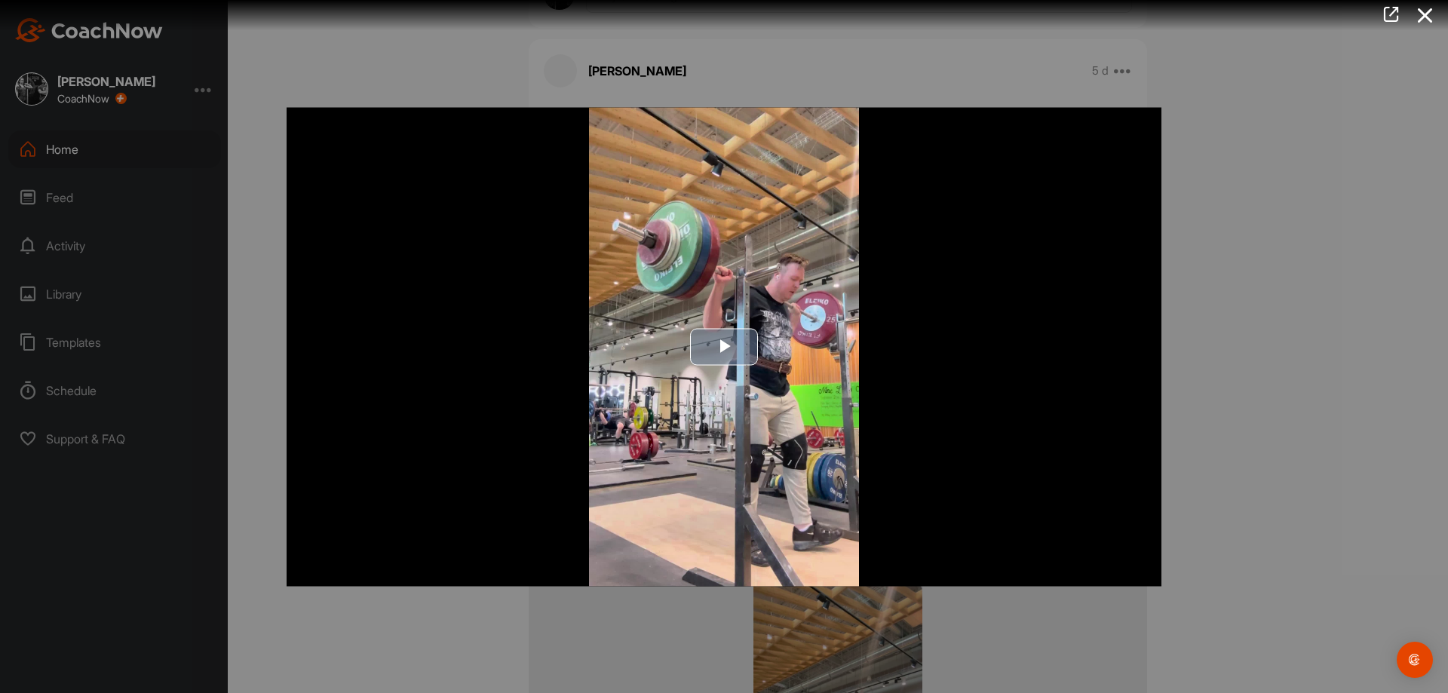
click at [756, 319] on img "Video Player" at bounding box center [724, 346] width 875 height 479
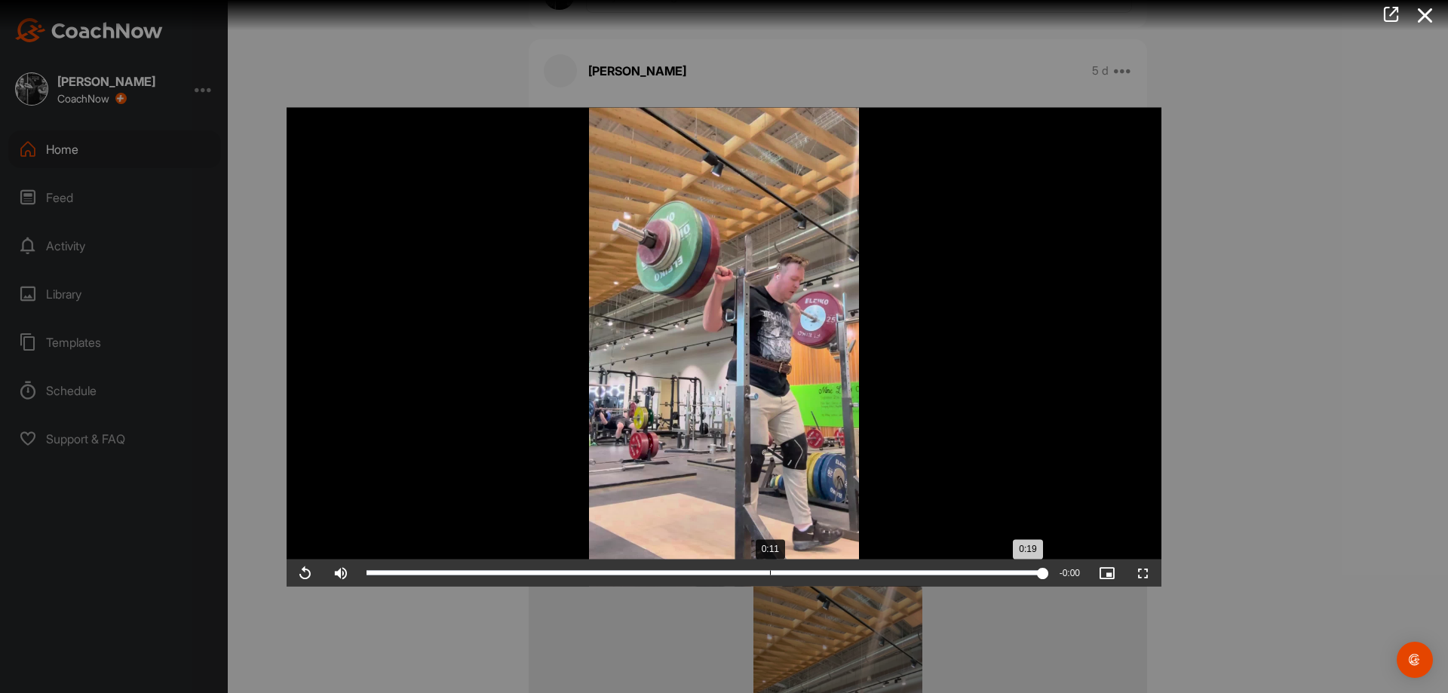
click at [770, 564] on div "Loaded : 100.00% 0:11 0:19" at bounding box center [704, 572] width 691 height 27
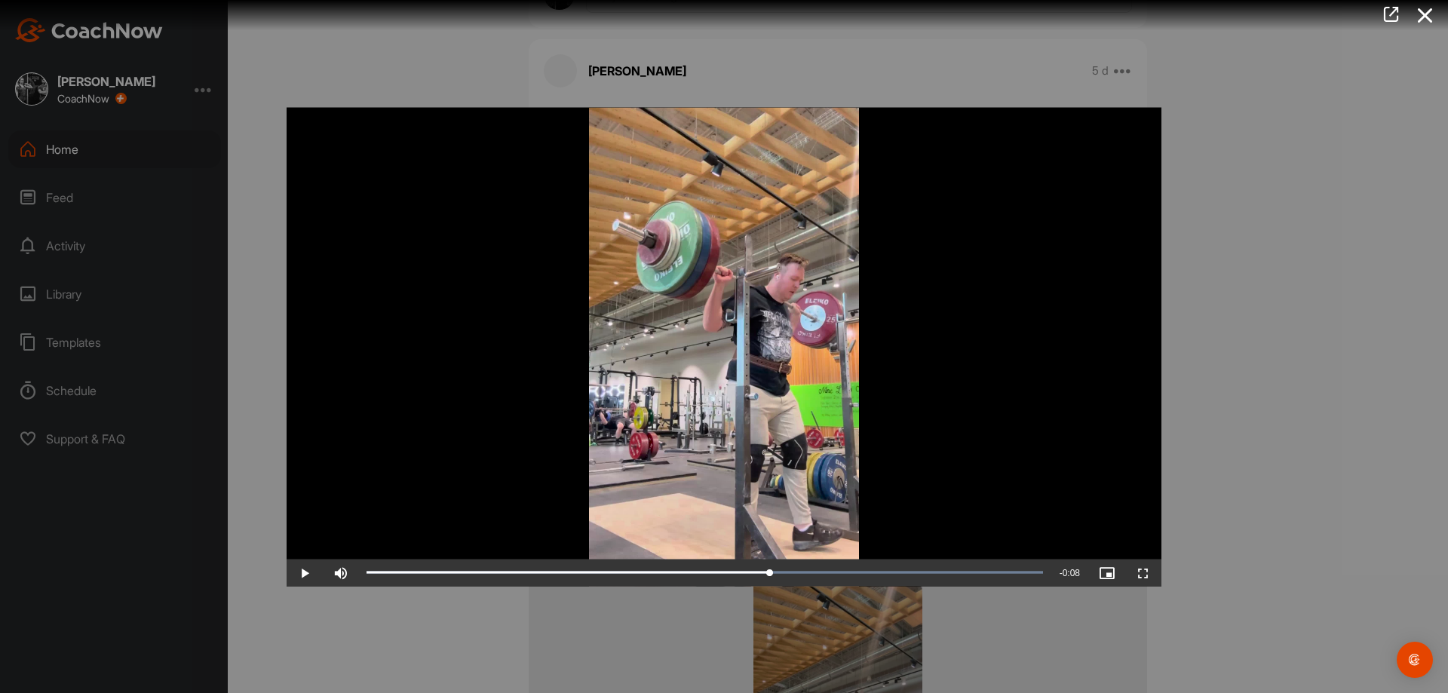
click at [768, 492] on video "Video Player" at bounding box center [724, 346] width 875 height 479
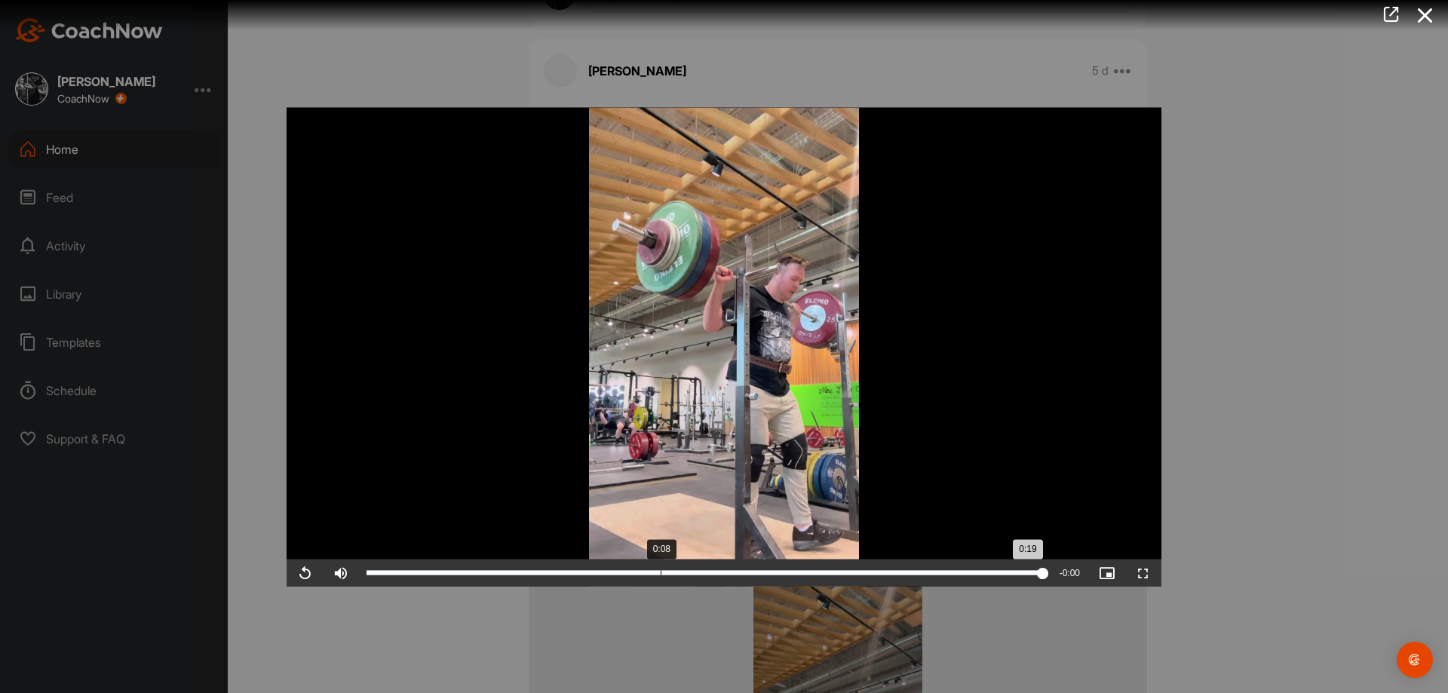
click at [661, 563] on div "Loaded : 100.00% 0:08 0:19" at bounding box center [704, 572] width 691 height 27
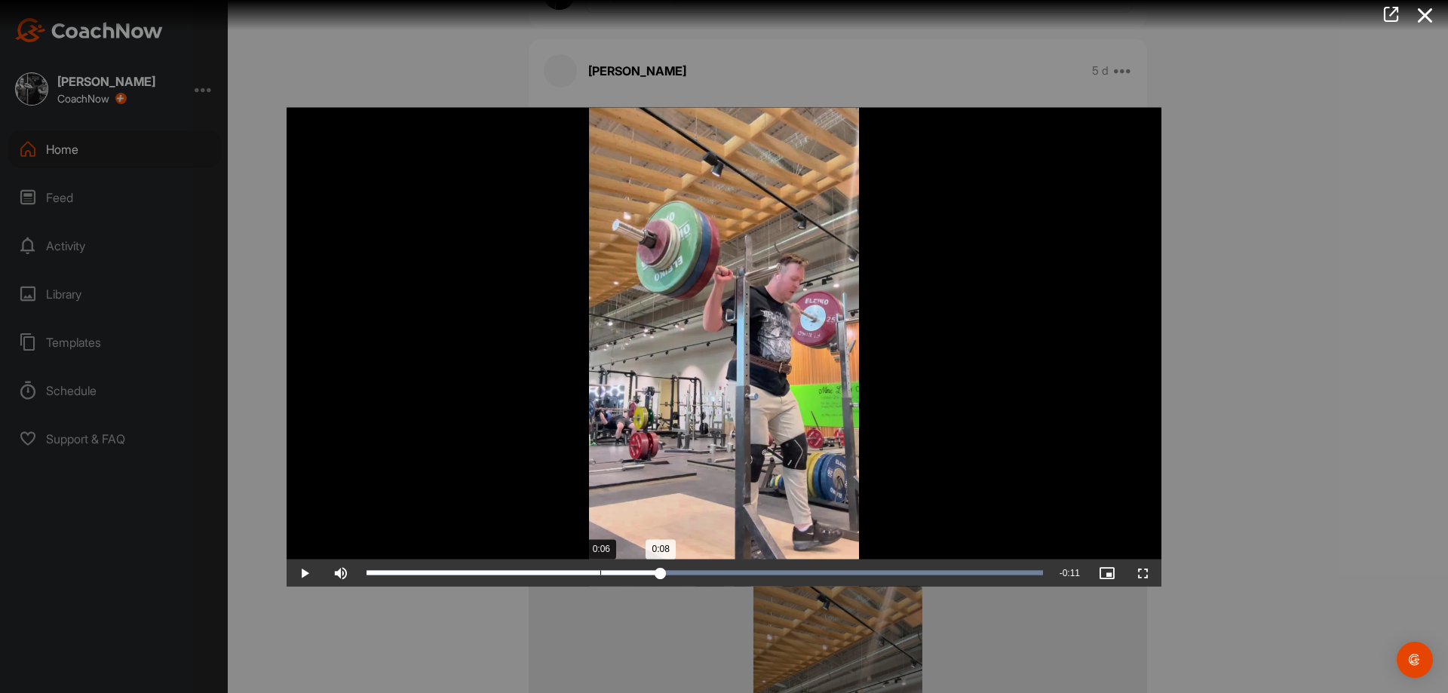
click at [599, 562] on div "Loaded : 100.00% 0:06 0:08" at bounding box center [704, 572] width 691 height 27
click at [1239, 501] on div at bounding box center [724, 346] width 1448 height 693
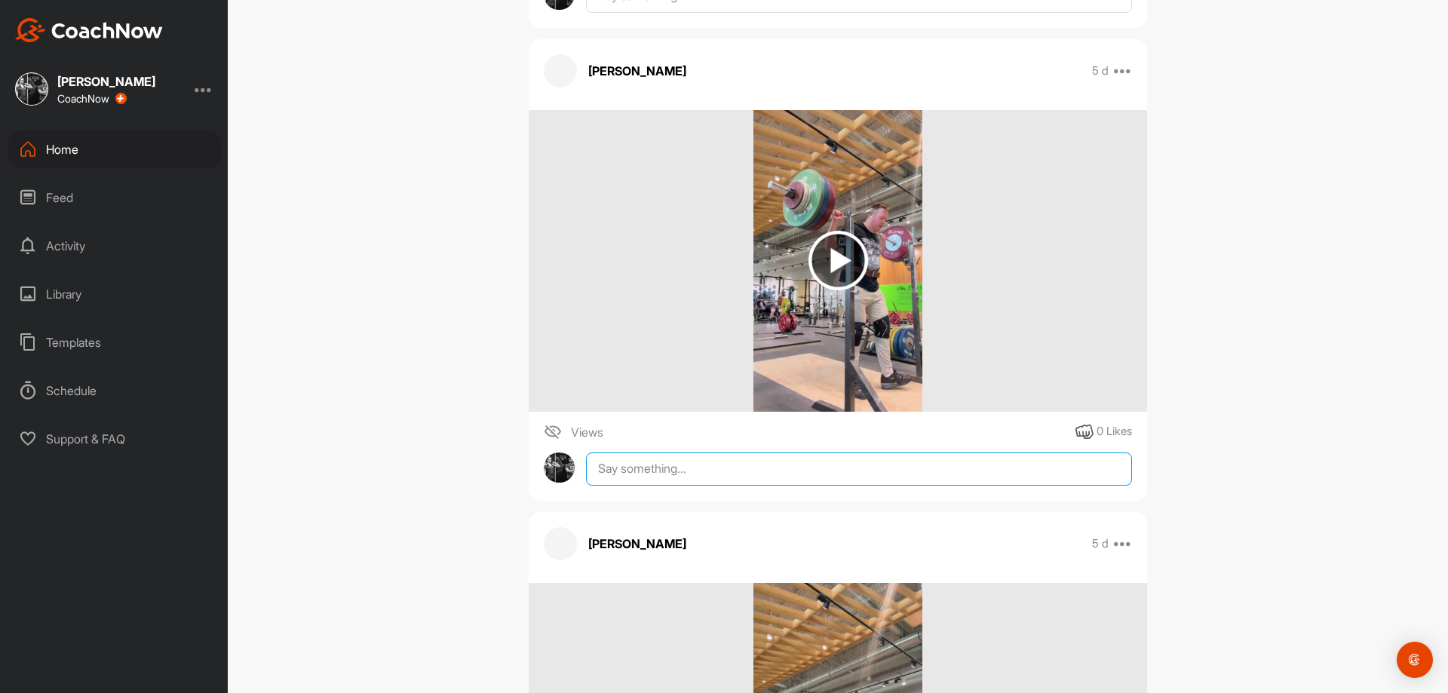
click at [955, 471] on textarea at bounding box center [859, 468] width 546 height 33
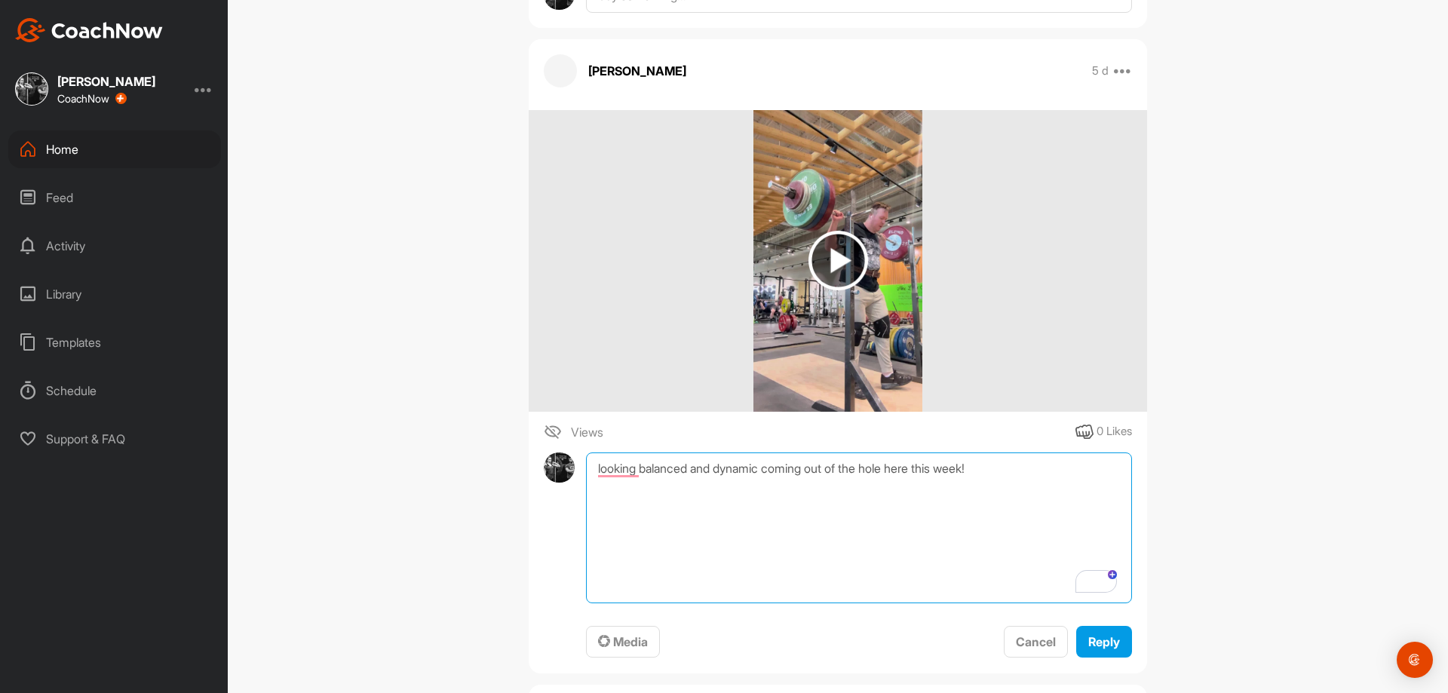
type textarea "looking balanced and dynamic coming out of the hole here this week!"
click at [1116, 642] on button "Reply" at bounding box center [1104, 642] width 56 height 32
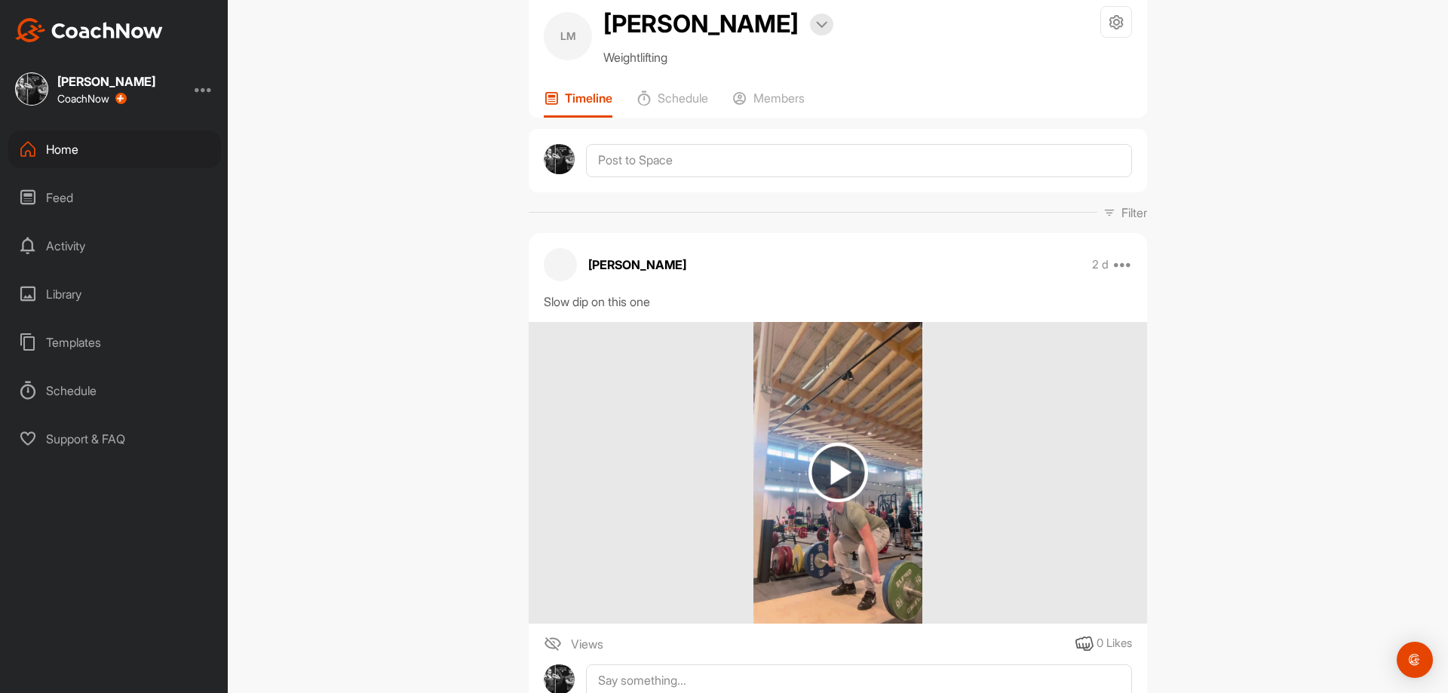
scroll to position [151, 0]
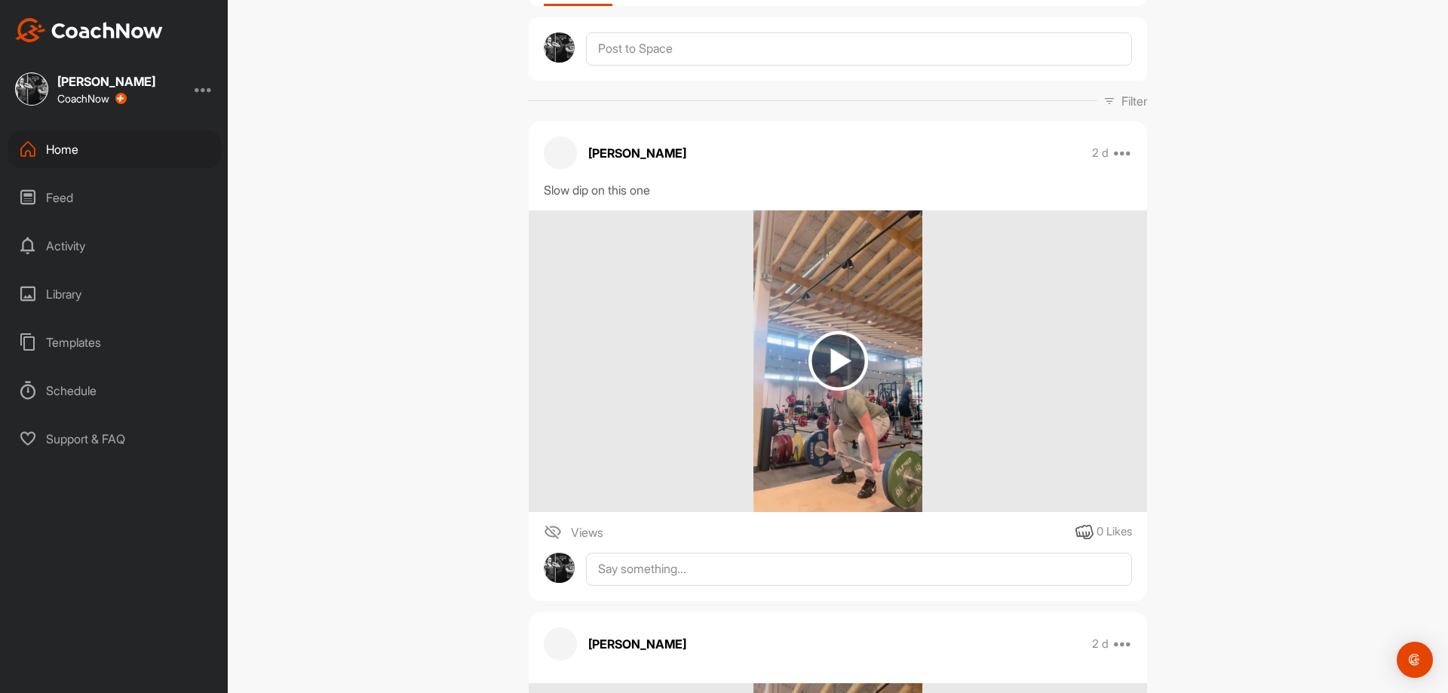
click at [845, 372] on img at bounding box center [838, 361] width 60 height 60
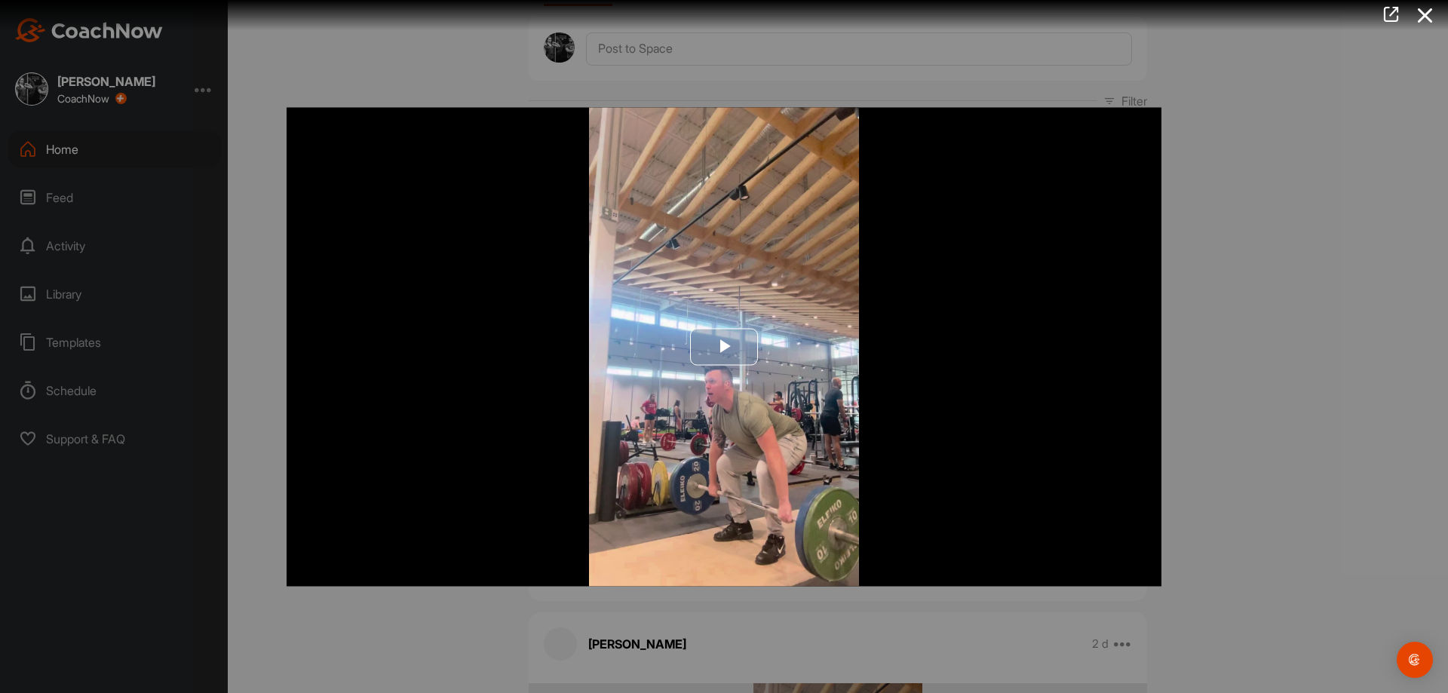
click at [804, 369] on img "Video Player" at bounding box center [724, 346] width 875 height 479
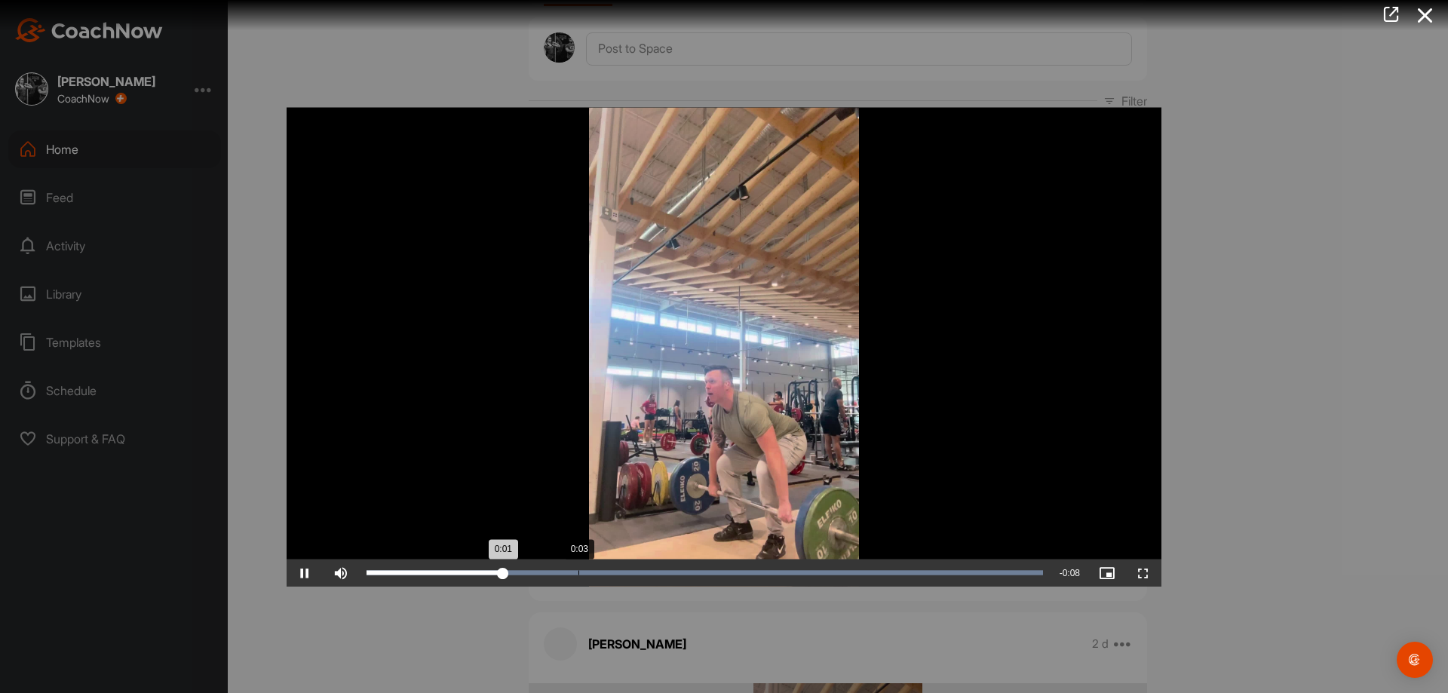
click at [586, 565] on div "Loaded : 100.00% 0:03 0:01" at bounding box center [704, 572] width 691 height 27
click at [676, 565] on div "Loaded : 100.00% 0:04 0:03" at bounding box center [704, 572] width 691 height 27
click at [1258, 593] on div at bounding box center [724, 346] width 1448 height 693
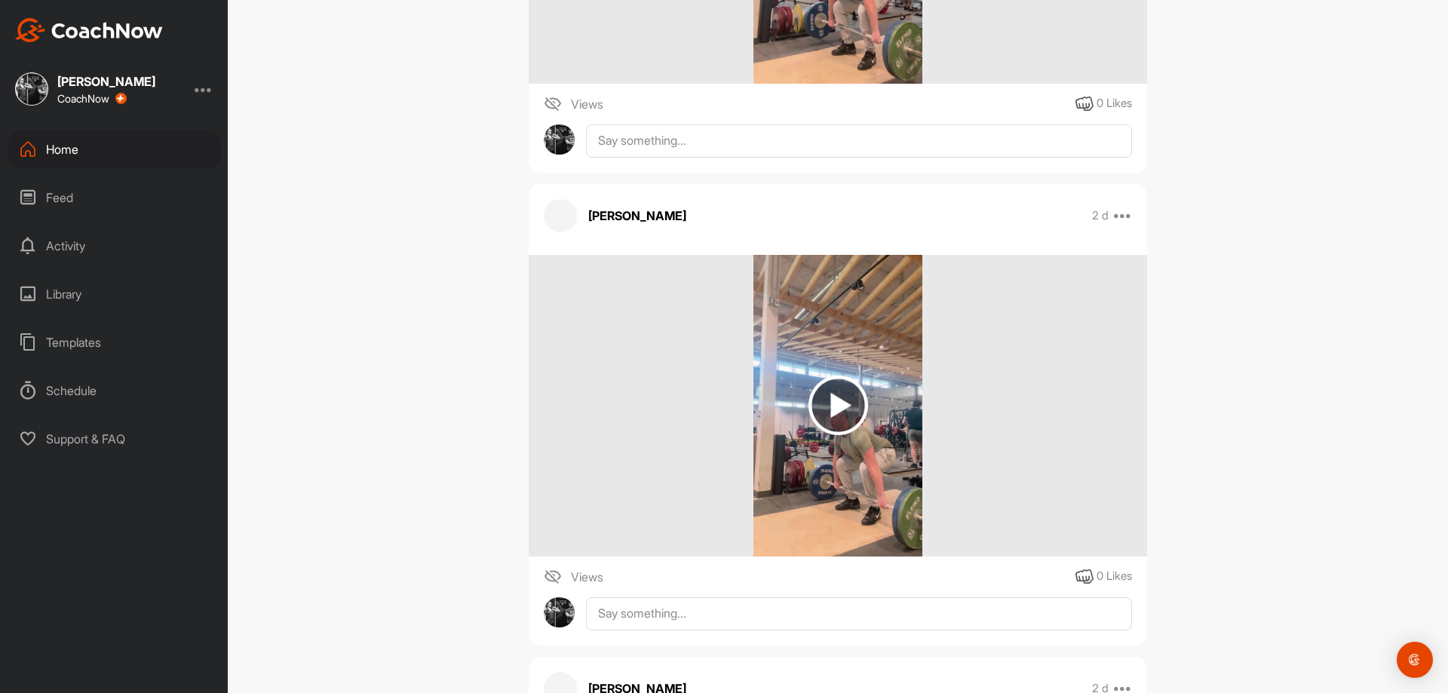
scroll to position [603, 0]
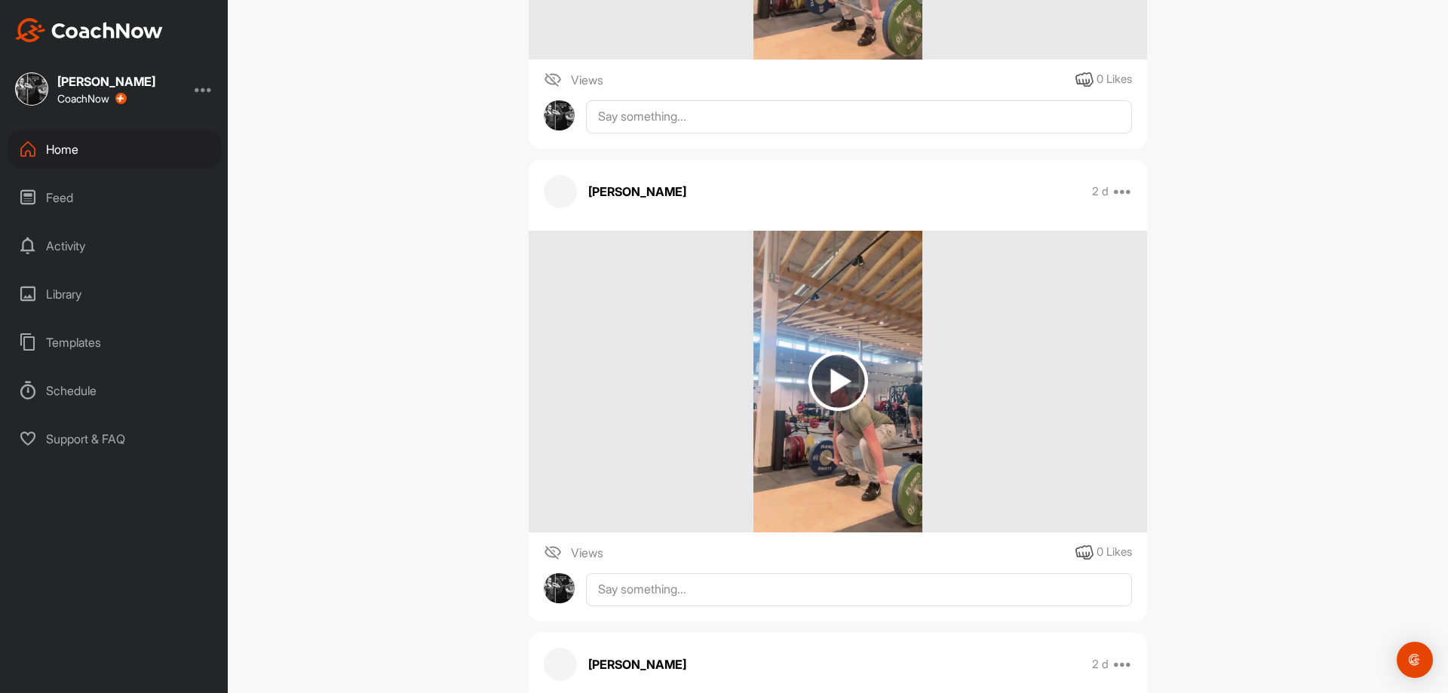
click at [791, 399] on img at bounding box center [838, 382] width 170 height 302
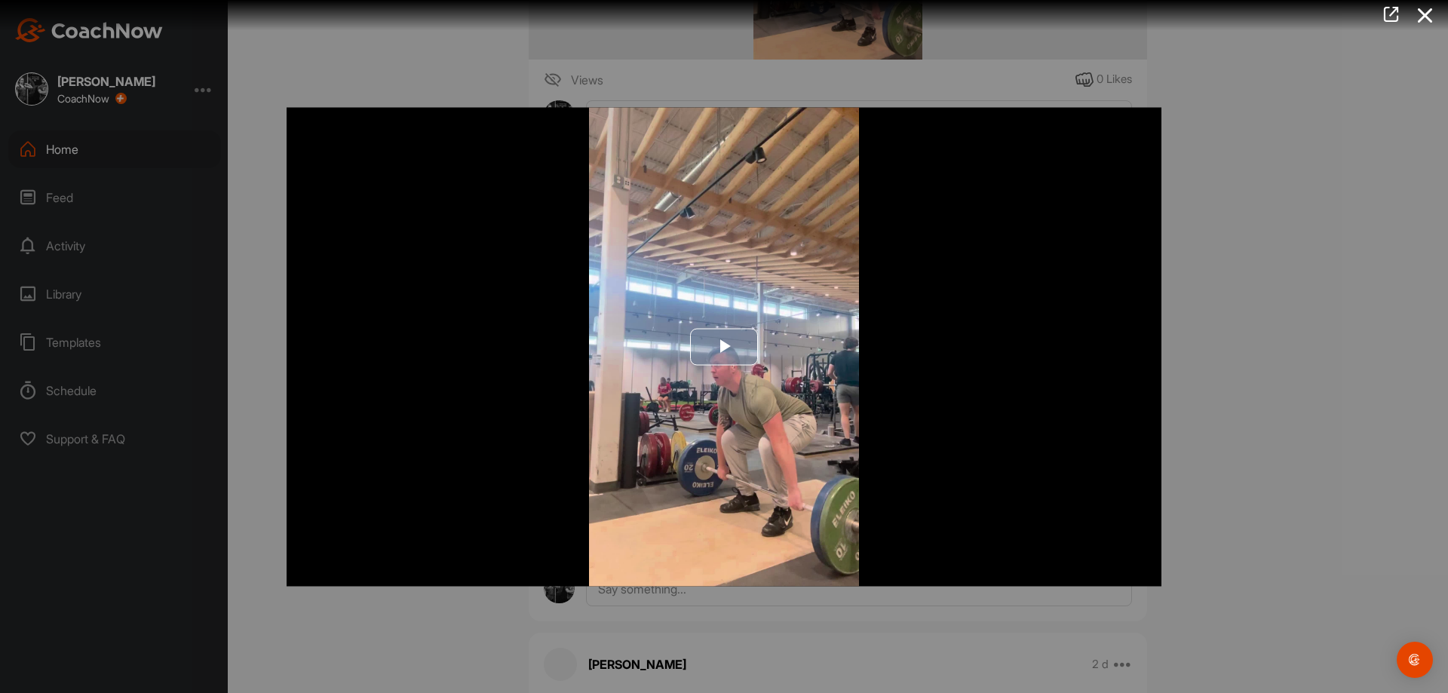
click at [799, 409] on img "Video Player" at bounding box center [724, 346] width 875 height 479
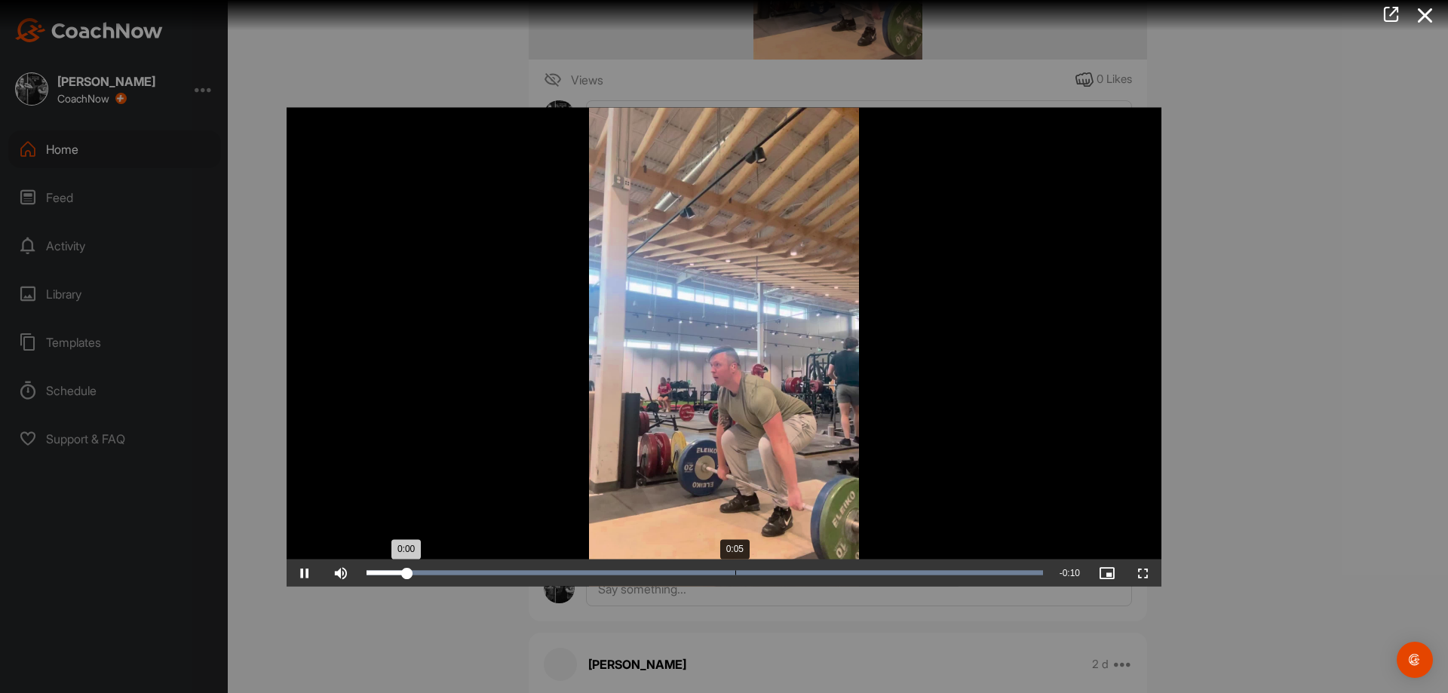
click at [736, 580] on div "Loaded : 100.00% 0:05 0:00" at bounding box center [704, 572] width 691 height 27
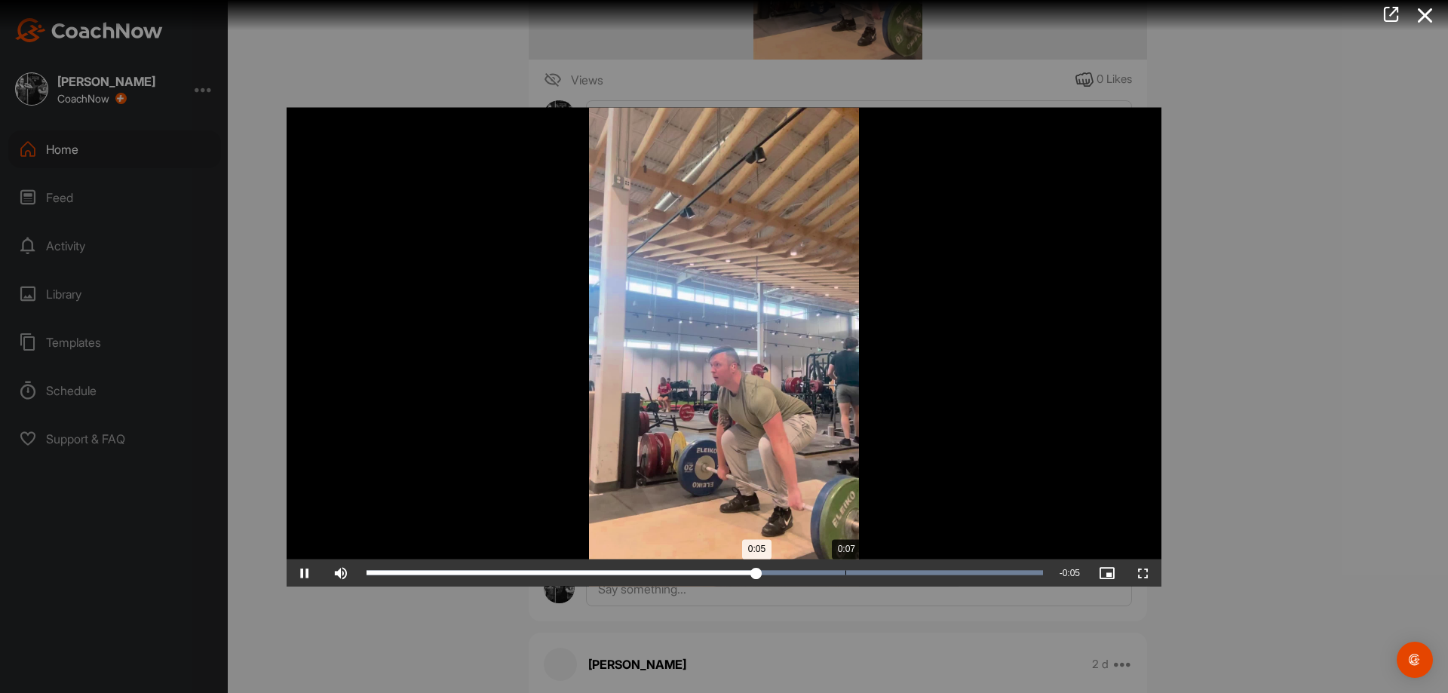
click at [854, 578] on div "Loaded : 100.00% 0:07 0:05" at bounding box center [704, 572] width 691 height 27
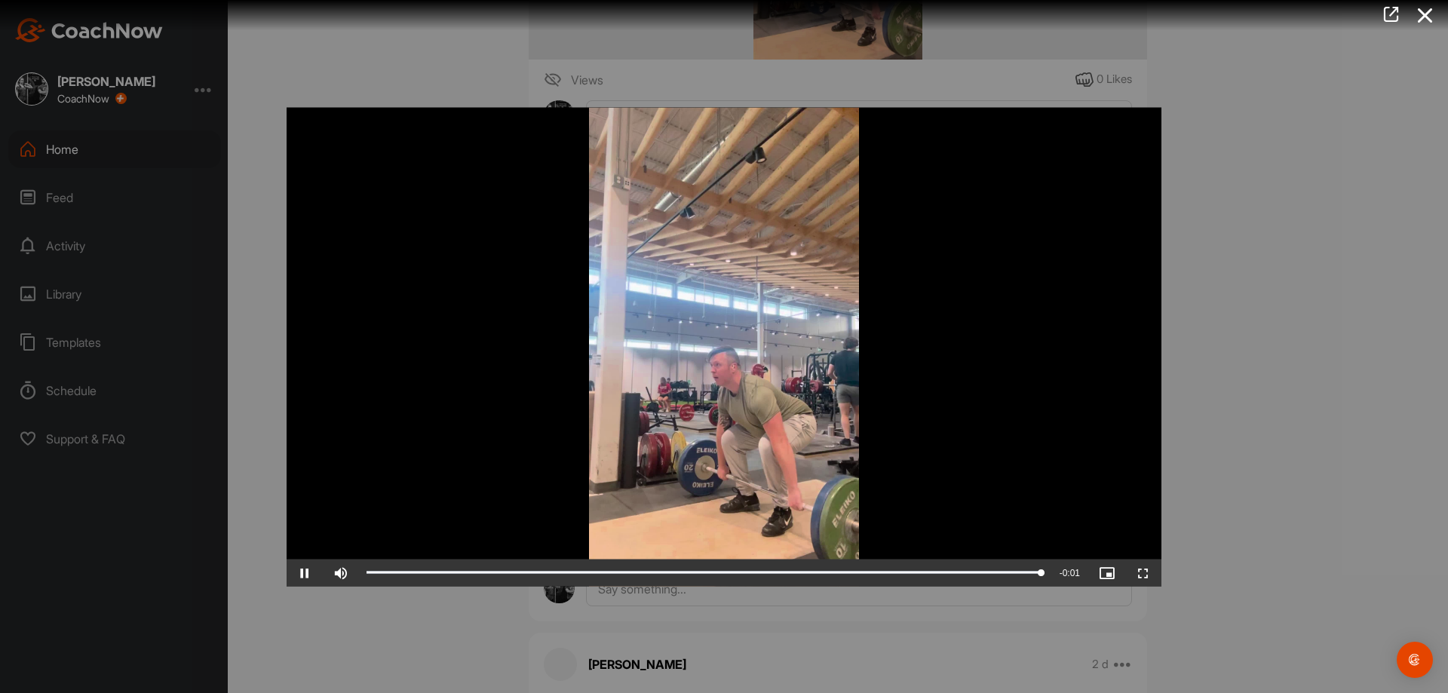
click at [1281, 579] on div at bounding box center [724, 346] width 1448 height 693
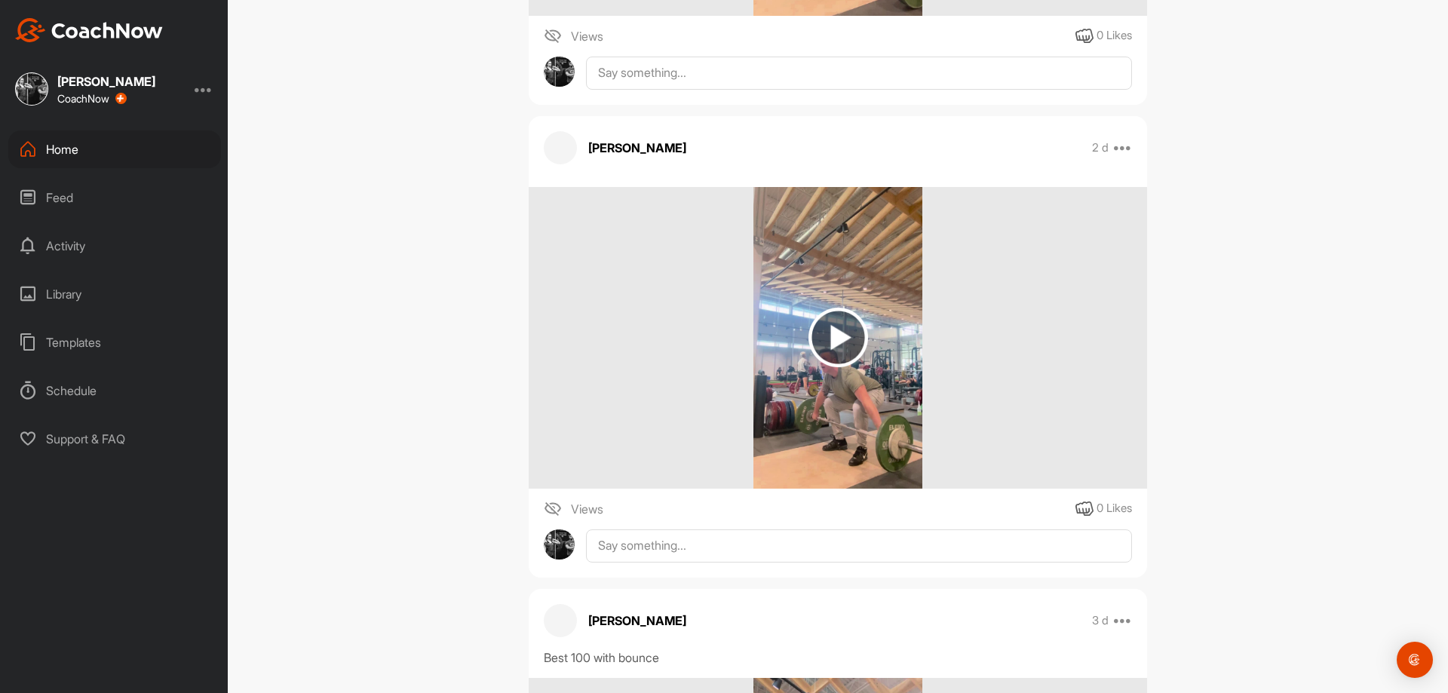
scroll to position [1131, 0]
